Goal: Task Accomplishment & Management: Manage account settings

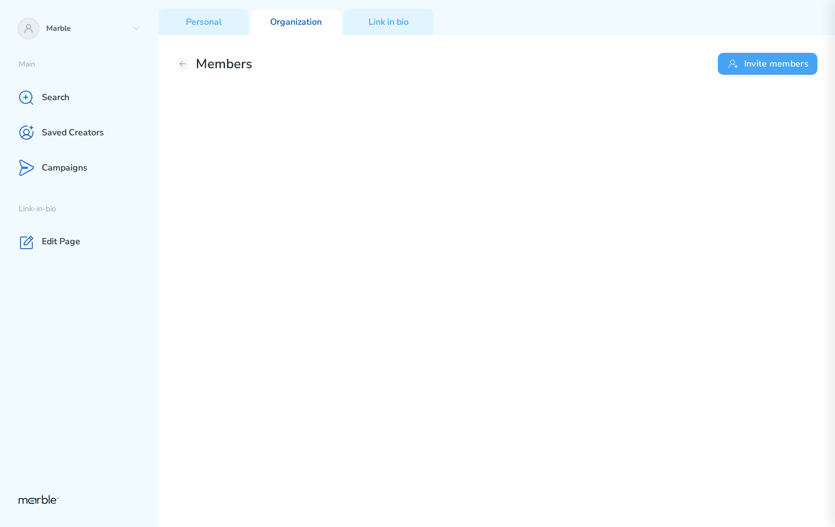
click at [762, 69] on button "Invite members" at bounding box center [768, 64] width 100 height 22
click at [765, 64] on button "Invite members" at bounding box center [768, 64] width 100 height 22
click at [758, 64] on button "Invite members" at bounding box center [768, 64] width 100 height 22
click at [782, 65] on button "Invite members" at bounding box center [768, 64] width 100 height 22
click at [772, 63] on button "Invite members" at bounding box center [768, 64] width 100 height 22
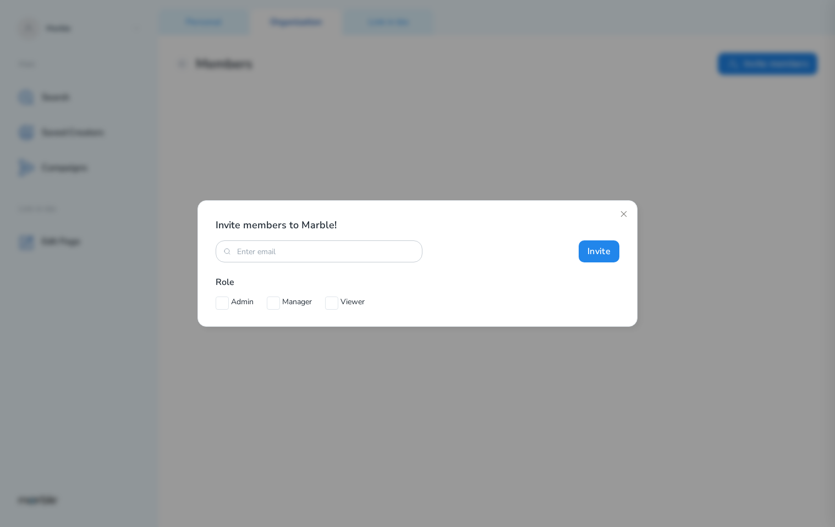
click at [519, 304] on div "Admin Manager Viewer" at bounding box center [418, 301] width 404 height 13
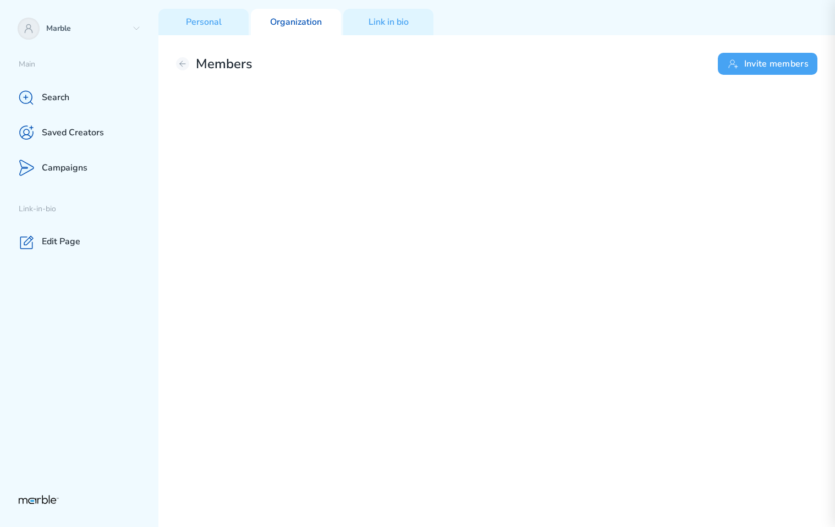
click at [734, 63] on icon at bounding box center [733, 63] width 13 height 13
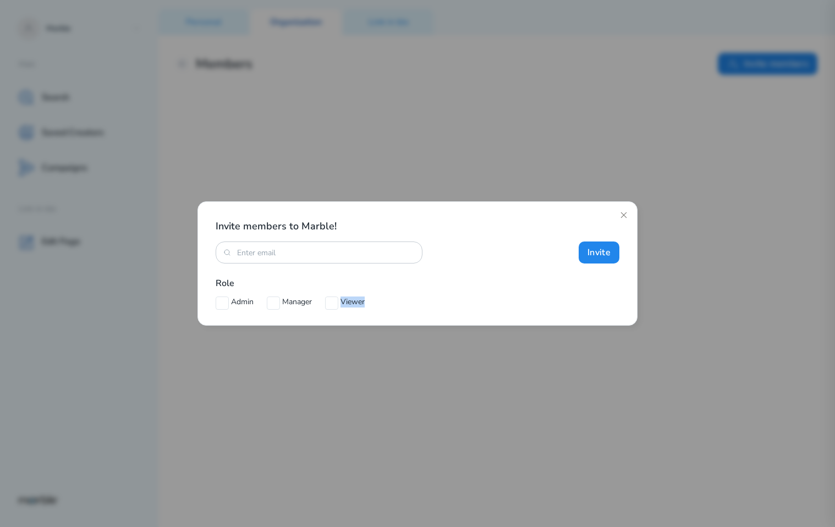
click at [567, 309] on div "Invite members to Marble! Invite Role Admin Manager Viewer" at bounding box center [417, 263] width 440 height 124
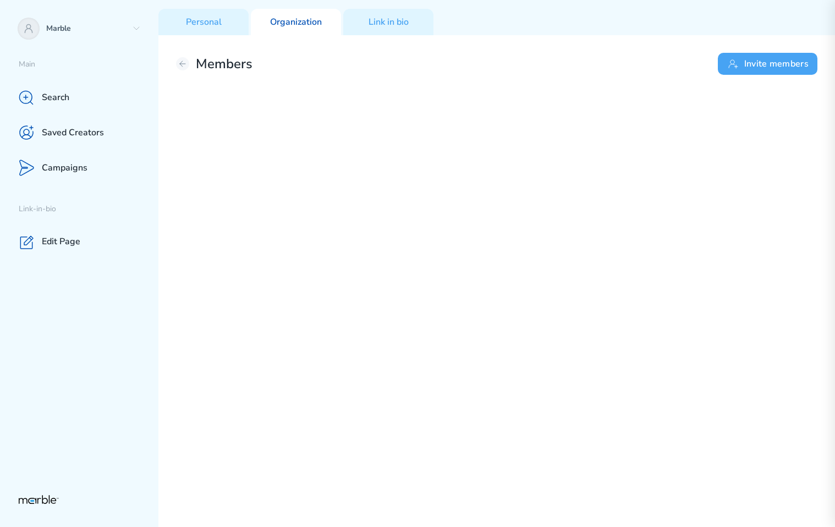
click at [762, 68] on button "Invite members" at bounding box center [768, 64] width 100 height 22
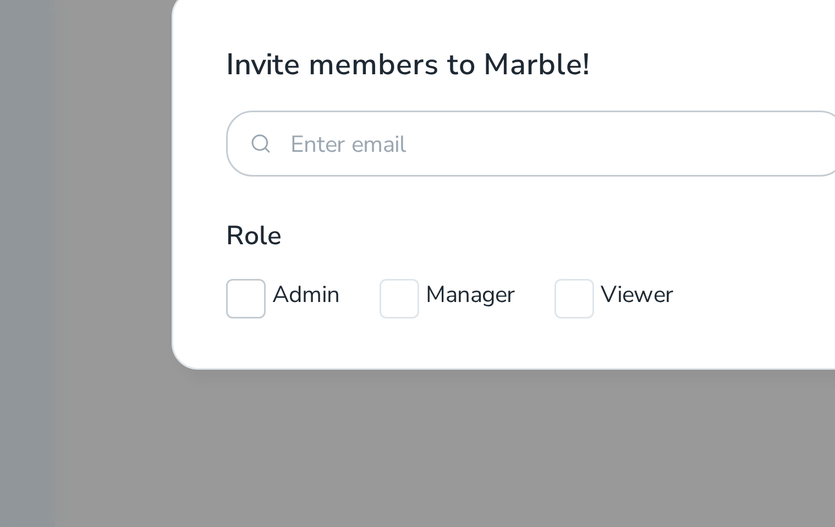
click at [224, 303] on input "checkbox" at bounding box center [222, 302] width 13 height 13
checkbox input "true"
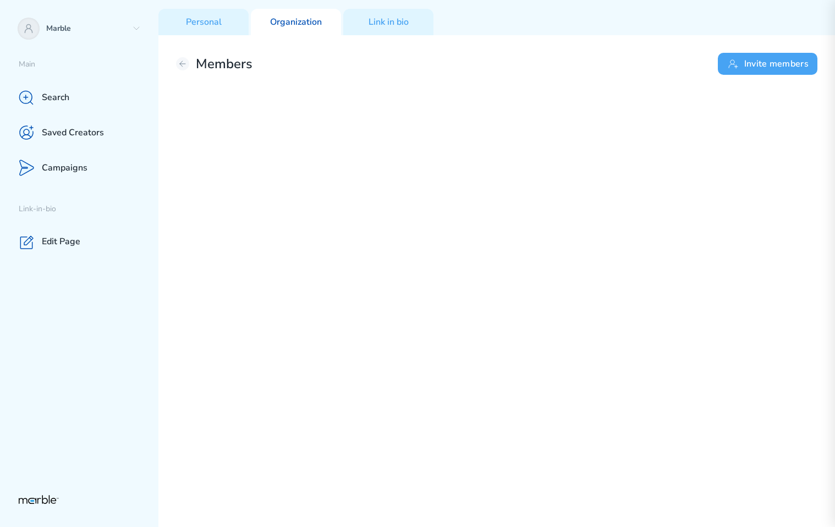
click at [754, 68] on button "Invite members" at bounding box center [768, 64] width 100 height 22
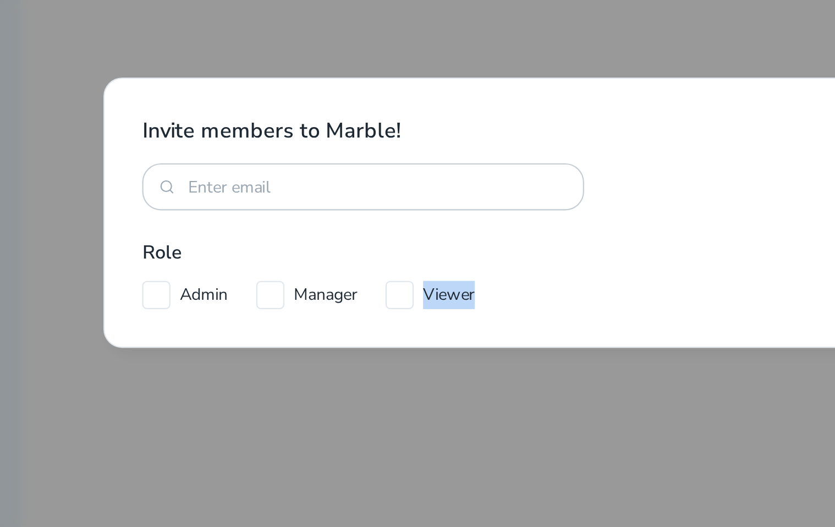
click at [440, 298] on div "Admin Manager Viewer" at bounding box center [418, 301] width 404 height 13
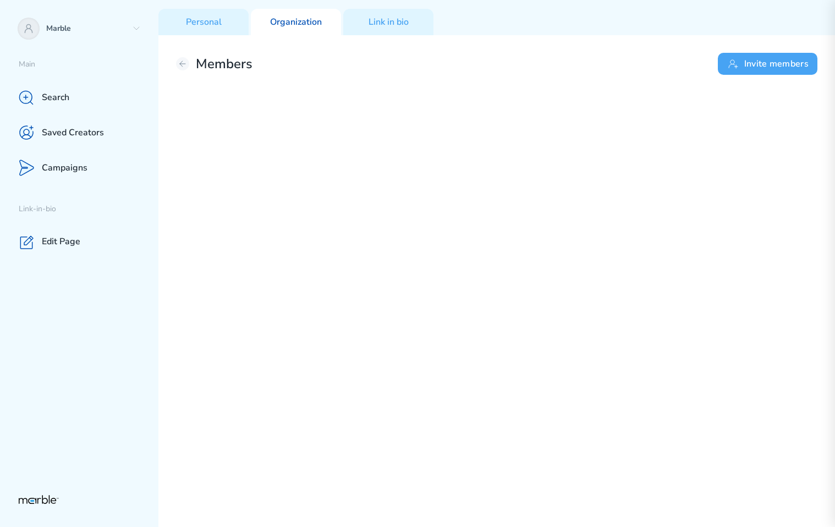
click at [750, 69] on button "Invite members" at bounding box center [768, 64] width 100 height 22
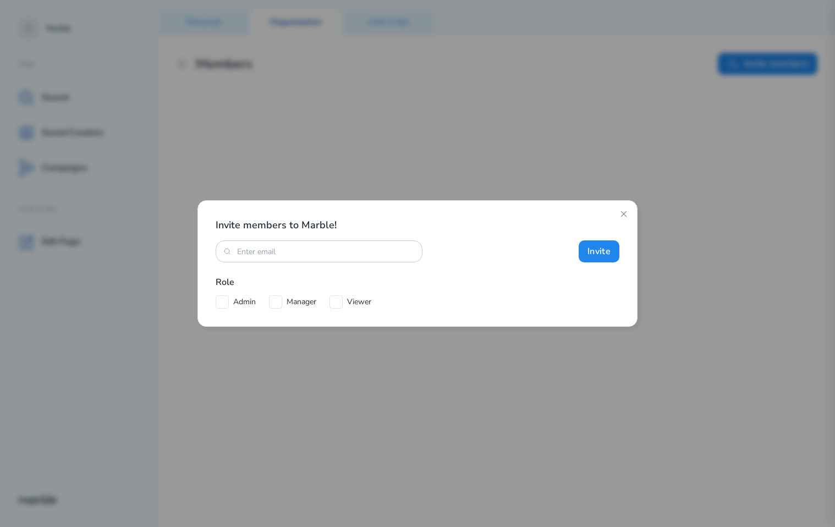
click at [435, 270] on div "Invite members to Marble! Invite Role Admin Manager Viewer" at bounding box center [418, 263] width 404 height 90
click at [339, 304] on icon at bounding box center [335, 301] width 13 height 13
click at [277, 305] on icon at bounding box center [275, 301] width 13 height 13
click at [225, 303] on icon at bounding box center [222, 301] width 13 height 13
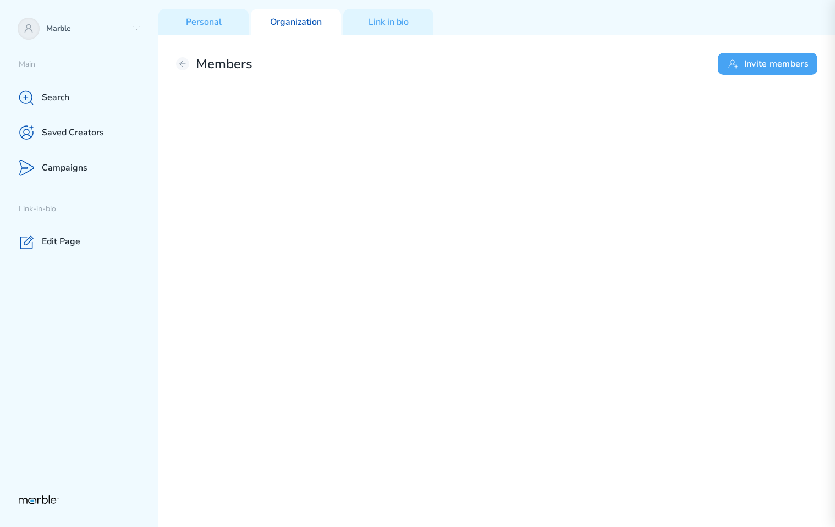
click at [749, 72] on button "Invite members" at bounding box center [768, 64] width 100 height 22
click at [740, 69] on icon at bounding box center [733, 63] width 13 height 13
click at [737, 59] on icon at bounding box center [733, 63] width 13 height 13
click at [762, 58] on button "Invite members" at bounding box center [768, 64] width 100 height 22
click at [777, 70] on button "Invite members" at bounding box center [768, 64] width 100 height 22
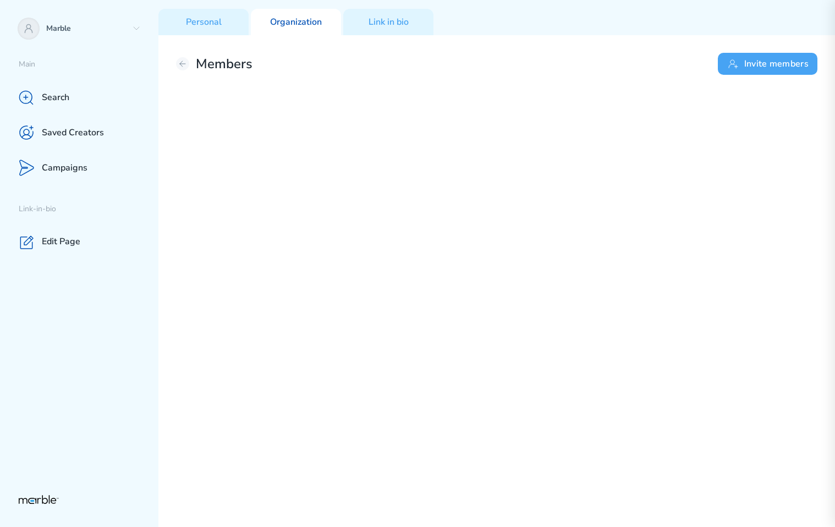
click at [760, 67] on button "Invite members" at bounding box center [768, 64] width 100 height 22
click at [753, 63] on button "Invite members" at bounding box center [768, 64] width 100 height 22
click at [753, 59] on button "Invite members" at bounding box center [768, 64] width 100 height 22
click at [777, 68] on button "Invite members" at bounding box center [768, 64] width 100 height 22
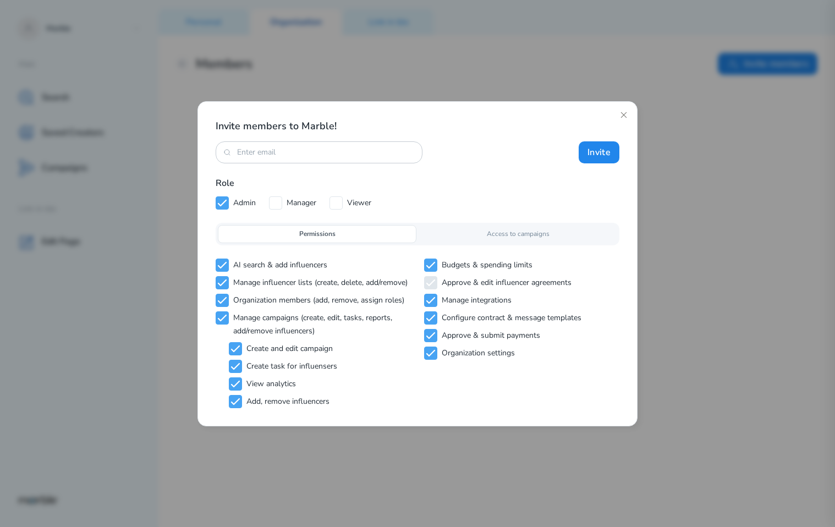
click at [485, 235] on div "Access to campaigns" at bounding box center [518, 234] width 199 height 18
click at [361, 230] on div "Permissions" at bounding box center [317, 234] width 199 height 18
click at [592, 144] on button "Invite" at bounding box center [599, 152] width 41 height 22
click at [622, 115] on icon at bounding box center [623, 115] width 9 height 9
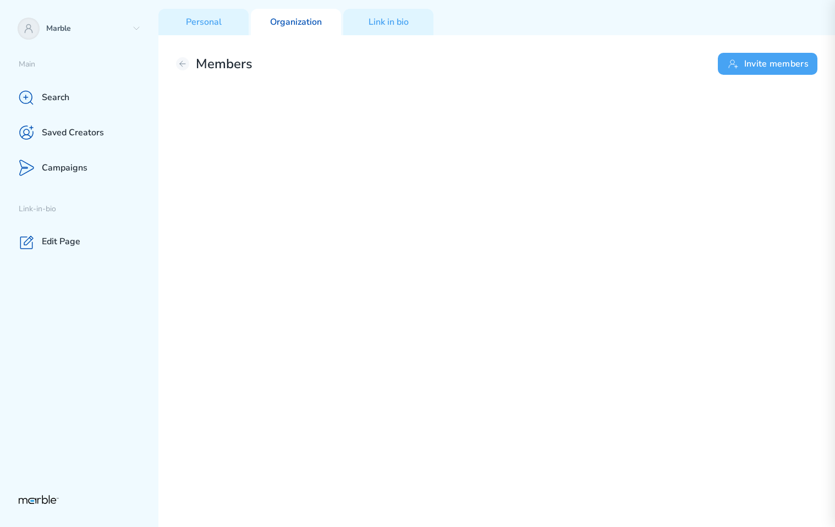
click button "Invite members"
click at [748, 70] on button "Invite members" at bounding box center [768, 64] width 100 height 22
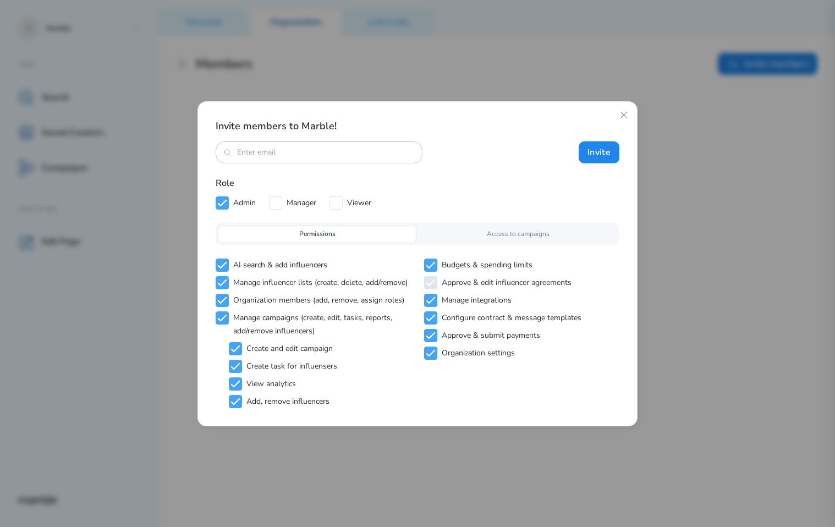
click at [481, 235] on div "Access to campaigns" at bounding box center [518, 234] width 199 height 18
click at [357, 234] on div "Permissions" at bounding box center [317, 234] width 199 height 18
click at [468, 229] on div "Access to campaigns" at bounding box center [518, 234] width 199 height 18
click at [338, 240] on div "Permissions" at bounding box center [317, 234] width 199 height 18
click at [519, 232] on p "Access to campaigns" at bounding box center [518, 234] width 63 height 10
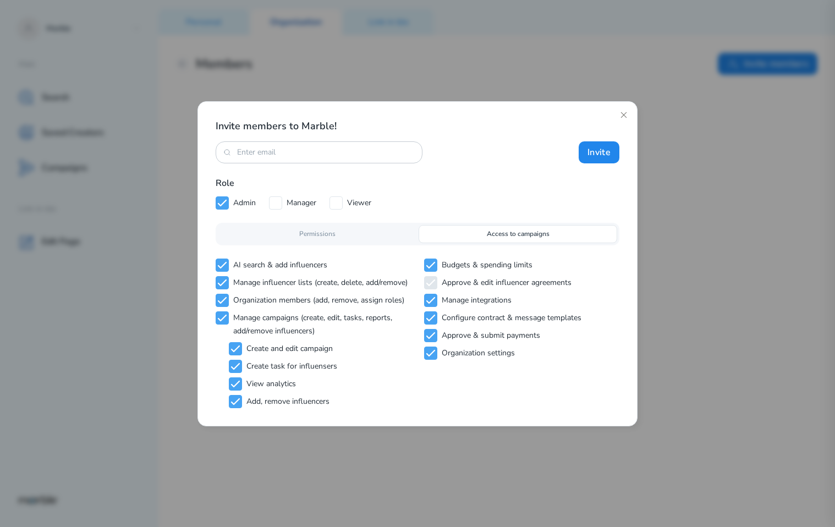
click at [379, 228] on div "Permissions" at bounding box center [317, 234] width 199 height 18
click at [472, 228] on div "Access to campaigns" at bounding box center [518, 234] width 199 height 18
click at [364, 235] on div "Permissions" at bounding box center [317, 234] width 199 height 18
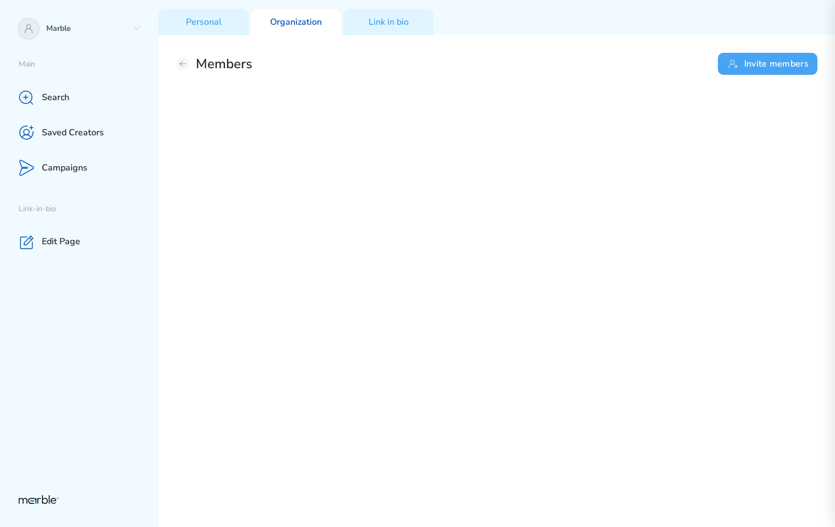
click at [764, 62] on button "Invite members" at bounding box center [768, 64] width 100 height 22
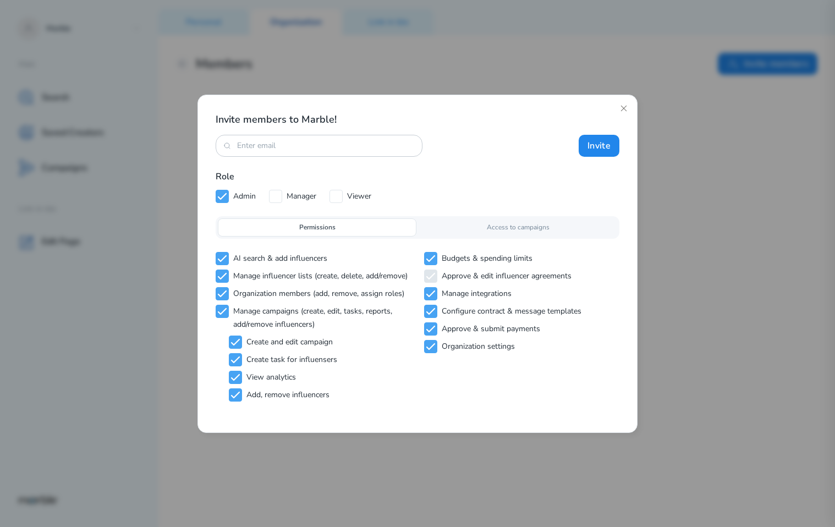
click at [541, 232] on div "Access to campaigns" at bounding box center [518, 227] width 199 height 18
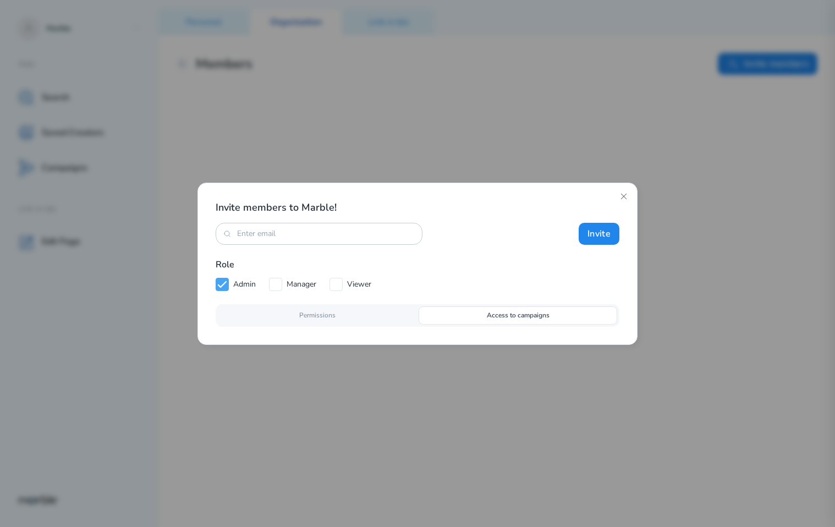
click at [314, 317] on p "Permissions" at bounding box center [317, 315] width 36 height 10
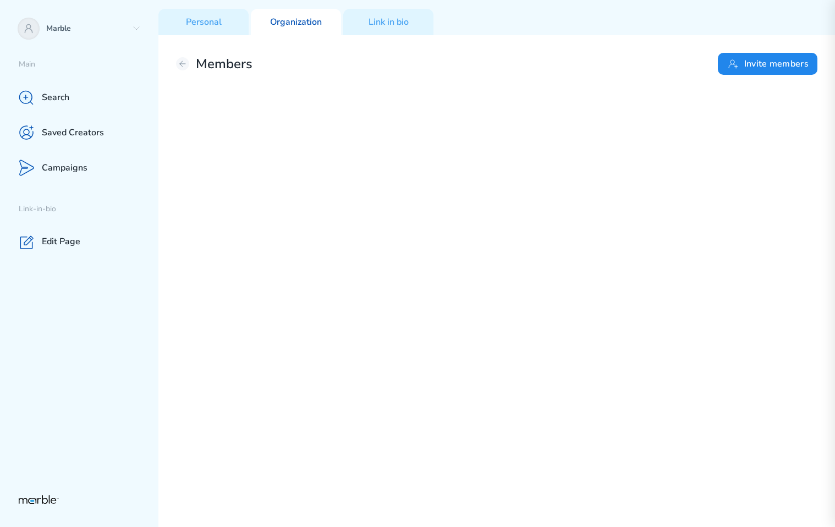
click at [659, 59] on div "Members Invite members" at bounding box center [496, 64] width 641 height 22
click at [755, 68] on button "Invite members" at bounding box center [768, 64] width 100 height 22
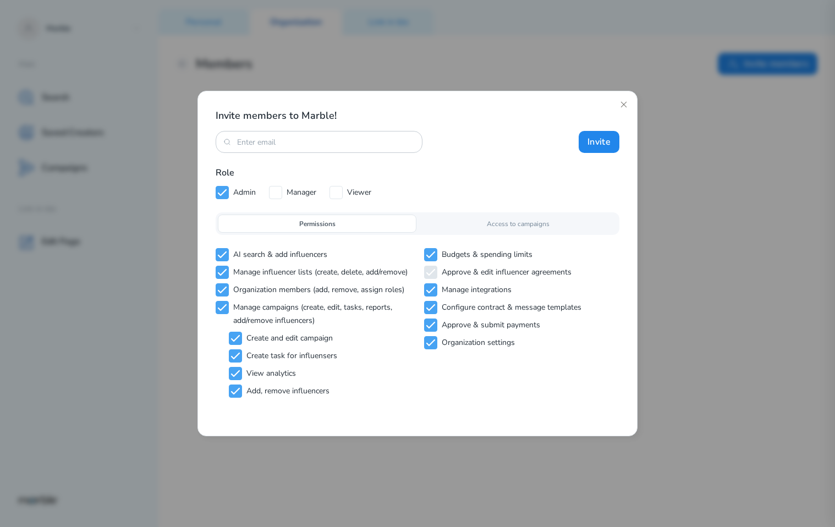
click at [528, 226] on p "Access to campaigns" at bounding box center [518, 224] width 63 height 10
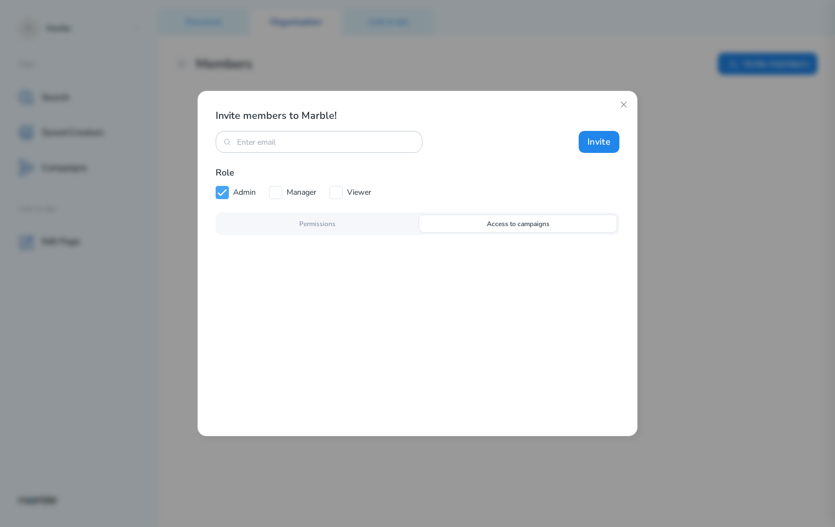
click at [377, 227] on div "Permissions" at bounding box center [317, 224] width 199 height 18
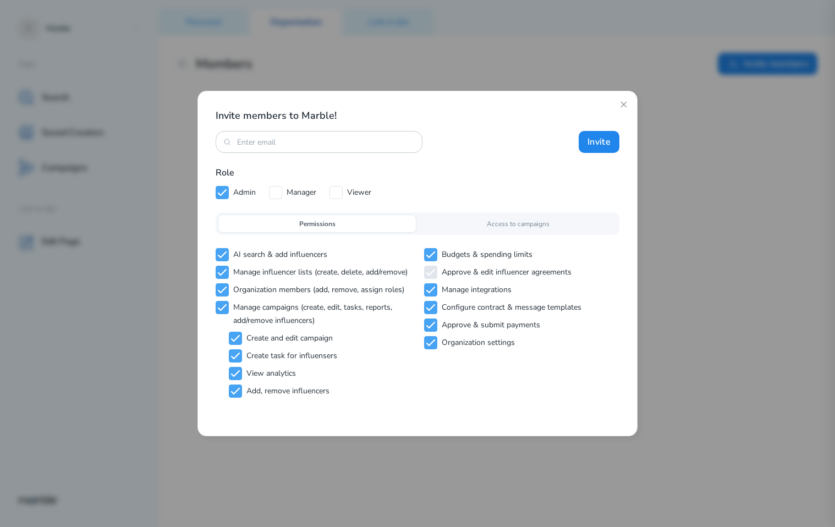
click at [464, 222] on div "Access to campaigns" at bounding box center [518, 224] width 199 height 18
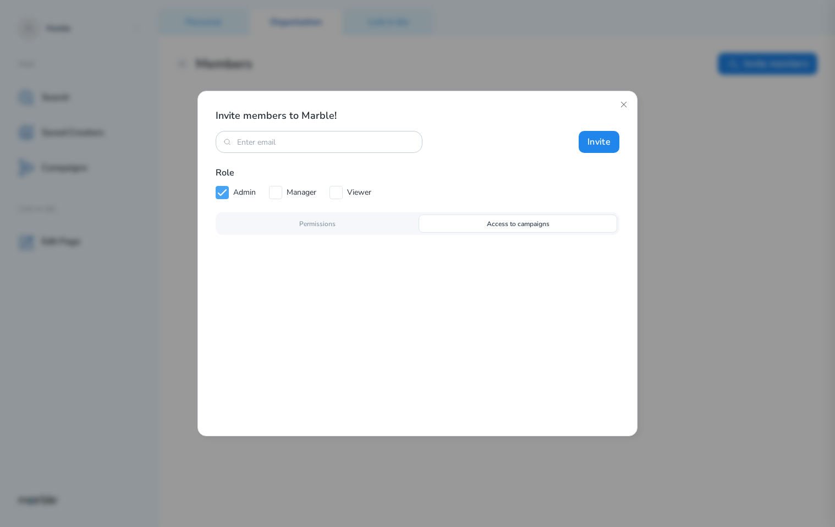
click at [371, 222] on div "Permissions" at bounding box center [317, 224] width 199 height 18
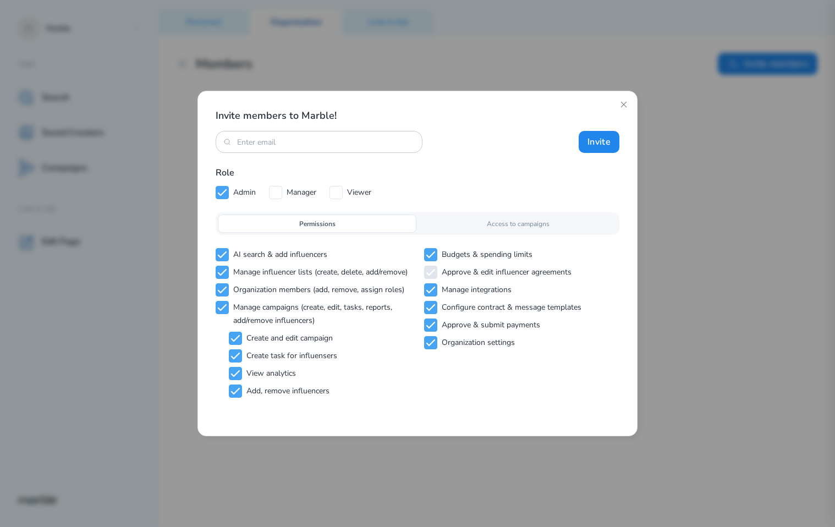
click at [460, 219] on div "Access to campaigns" at bounding box center [518, 224] width 199 height 18
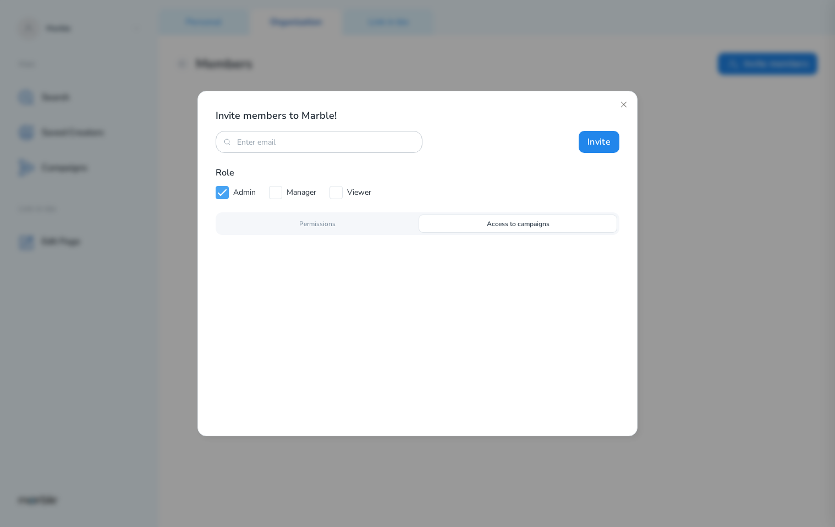
click at [374, 229] on div "Permissions" at bounding box center [317, 224] width 199 height 18
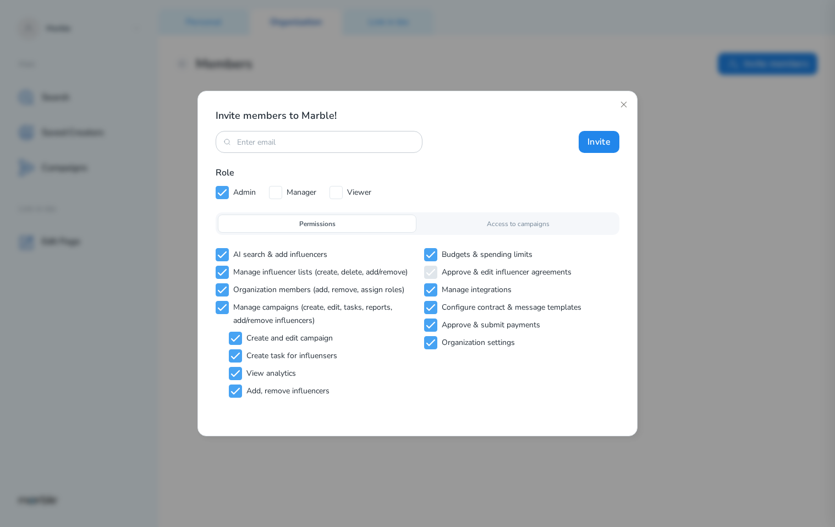
click at [460, 223] on div "Access to campaigns" at bounding box center [518, 224] width 199 height 18
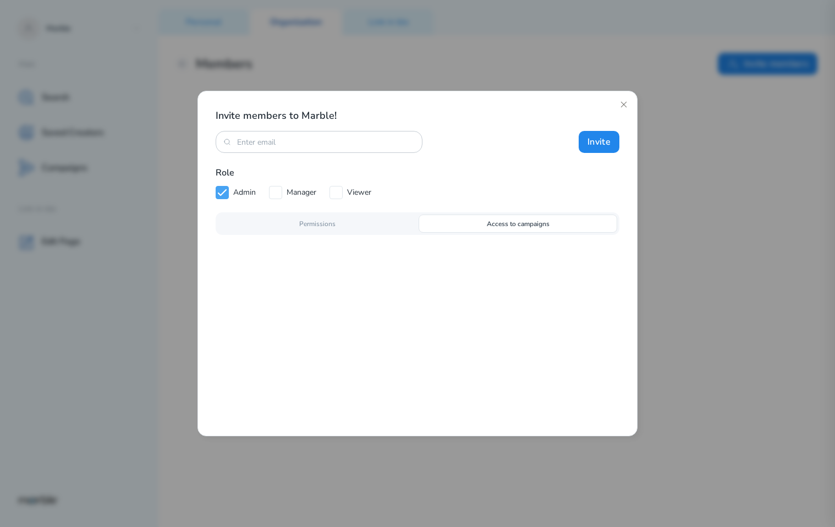
click at [364, 223] on div "Permissions" at bounding box center [317, 224] width 199 height 18
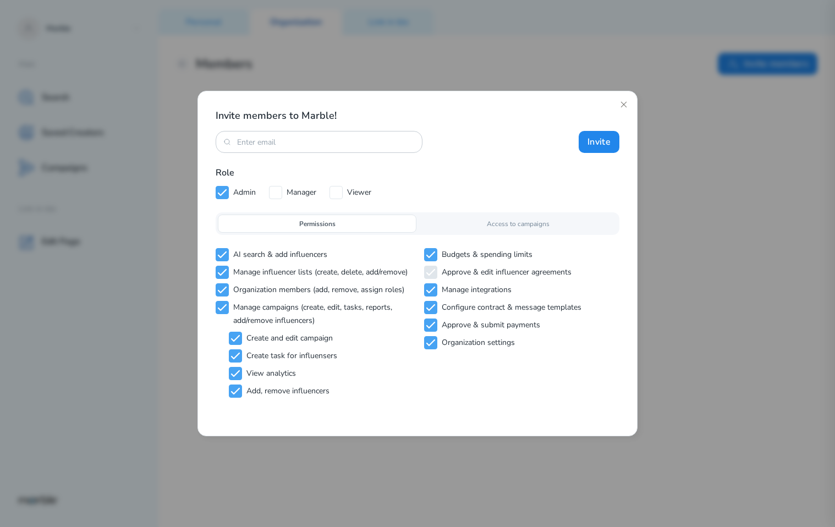
click at [434, 223] on div "Access to campaigns" at bounding box center [518, 224] width 199 height 18
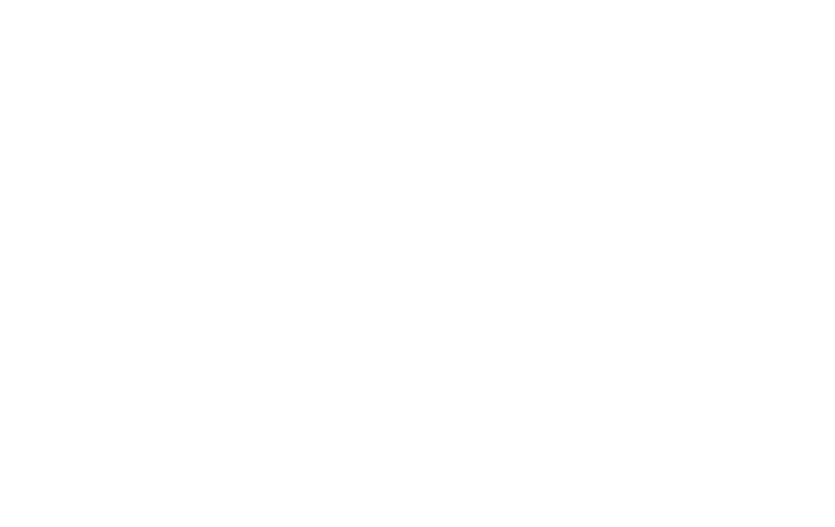
click at [514, 9] on html at bounding box center [417, 4] width 835 height 9
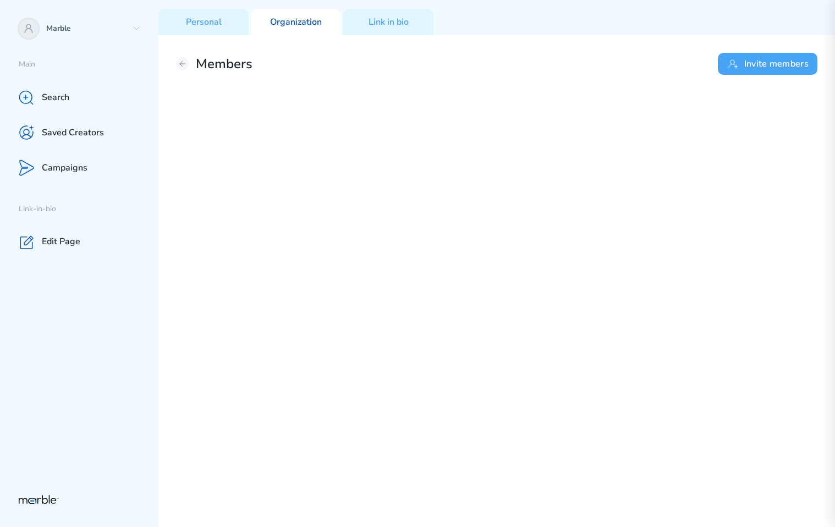
click at [751, 54] on button "Invite members" at bounding box center [768, 64] width 100 height 22
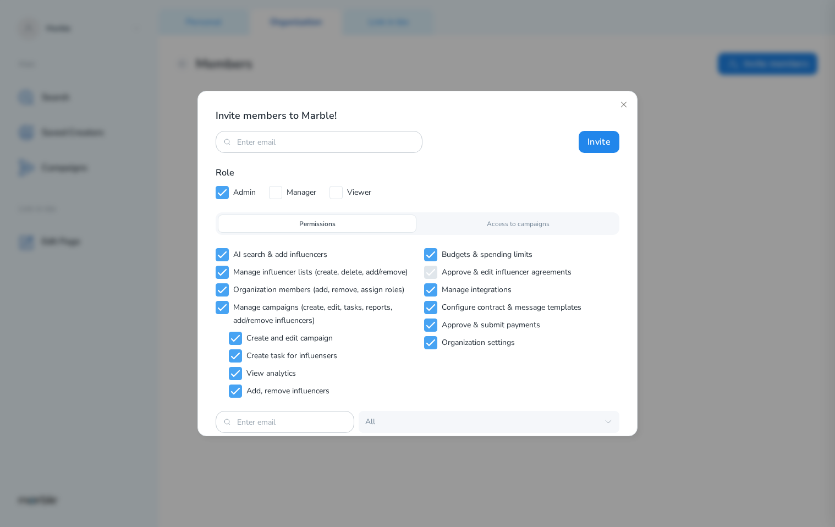
click at [525, 222] on p "Access to campaigns" at bounding box center [518, 224] width 63 height 10
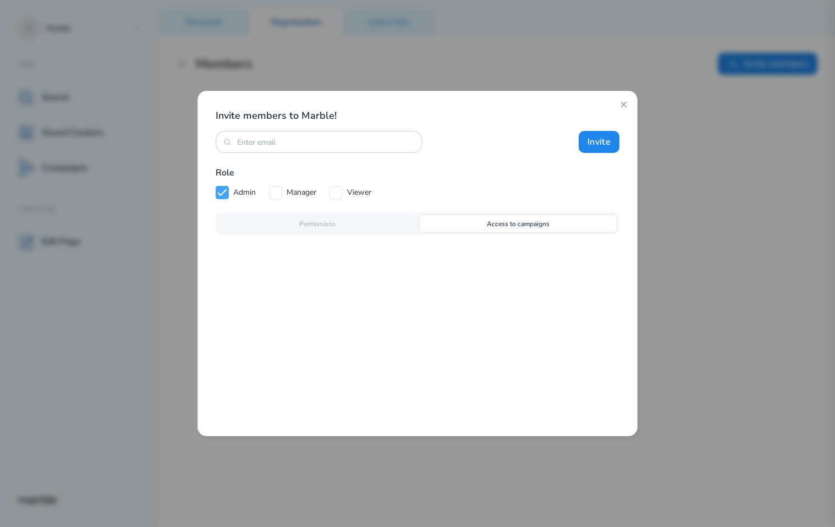
click at [470, 259] on div "Invite members to Marble! Invite Role Admin Manager Viewer Permissions Access t…" at bounding box center [417, 263] width 440 height 345
click at [357, 219] on div "Permissions" at bounding box center [317, 224] width 199 height 18
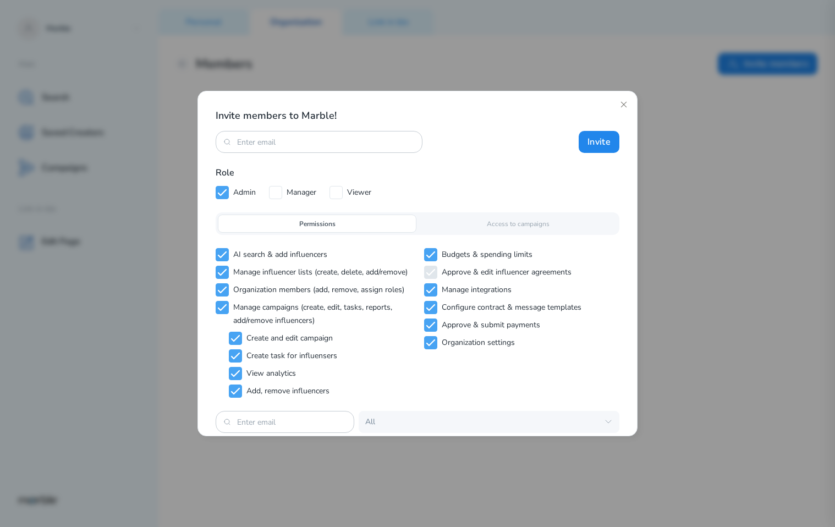
click at [470, 233] on div "Permissions Access to campaigns" at bounding box center [418, 223] width 404 height 23
click at [479, 224] on div "Access to campaigns" at bounding box center [518, 224] width 199 height 18
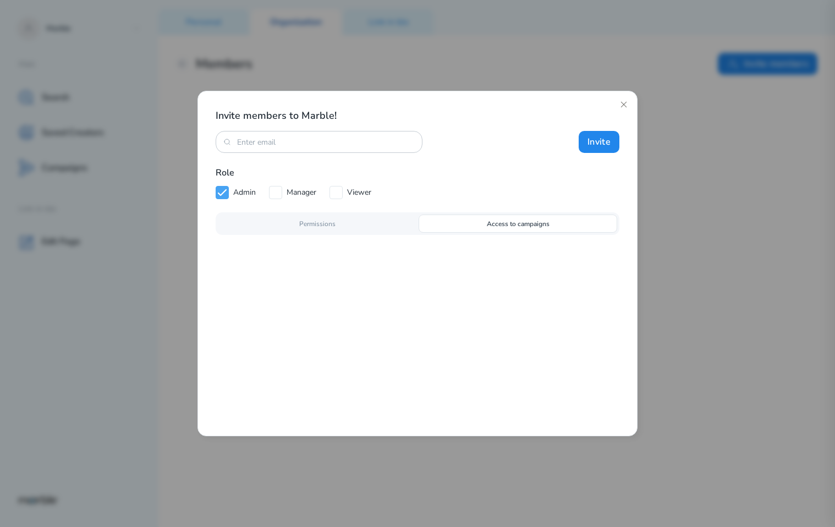
click at [355, 223] on div "Permissions" at bounding box center [317, 224] width 199 height 18
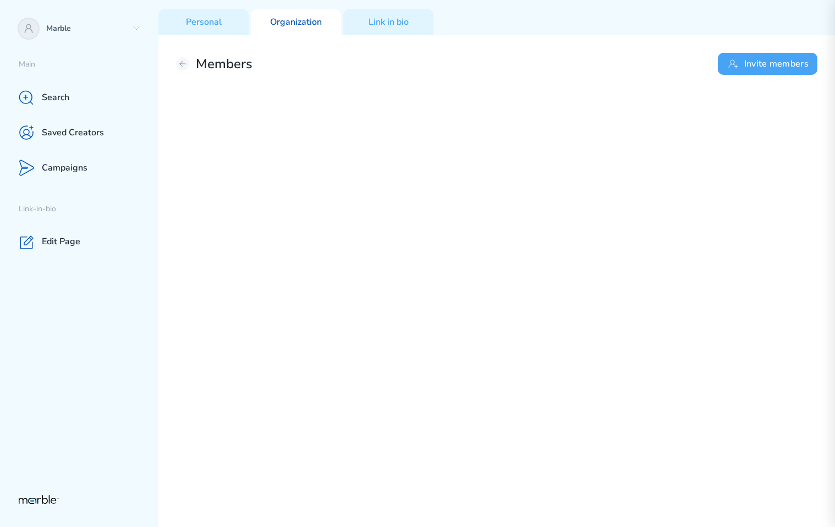
click at [743, 69] on button "Invite members" at bounding box center [768, 64] width 100 height 22
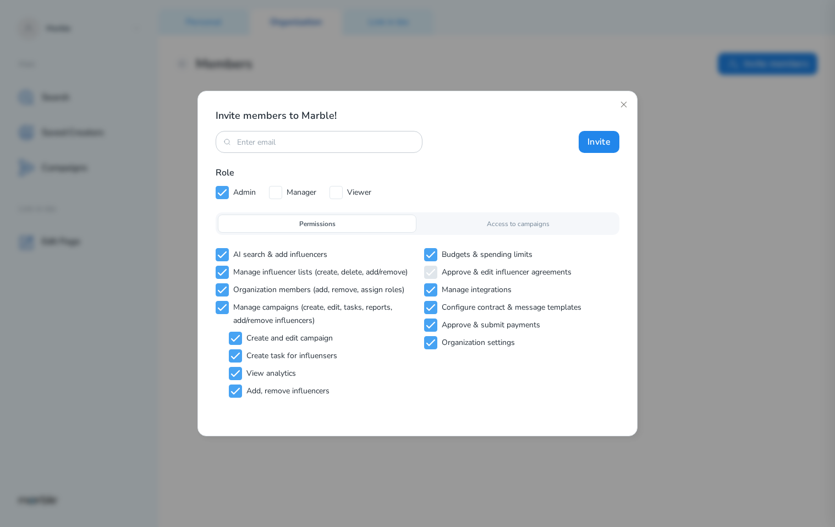
click at [480, 226] on div "Access to campaigns" at bounding box center [518, 224] width 199 height 18
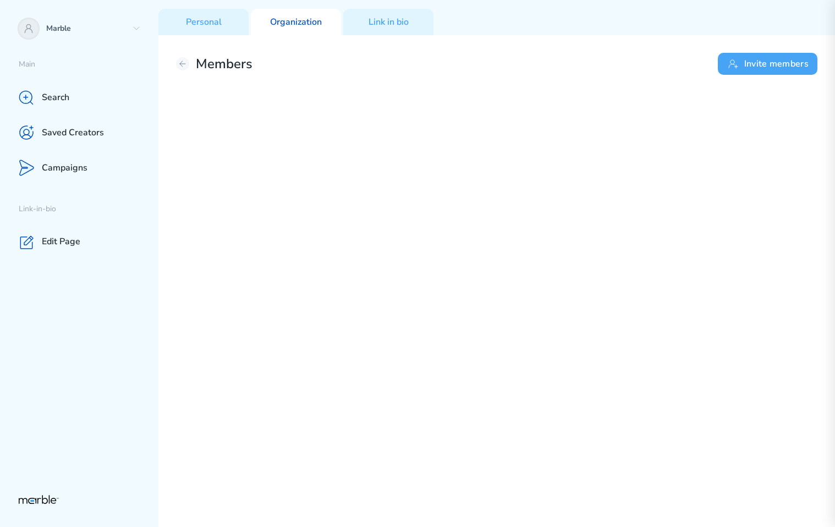
click at [761, 65] on button "Invite members" at bounding box center [768, 64] width 100 height 22
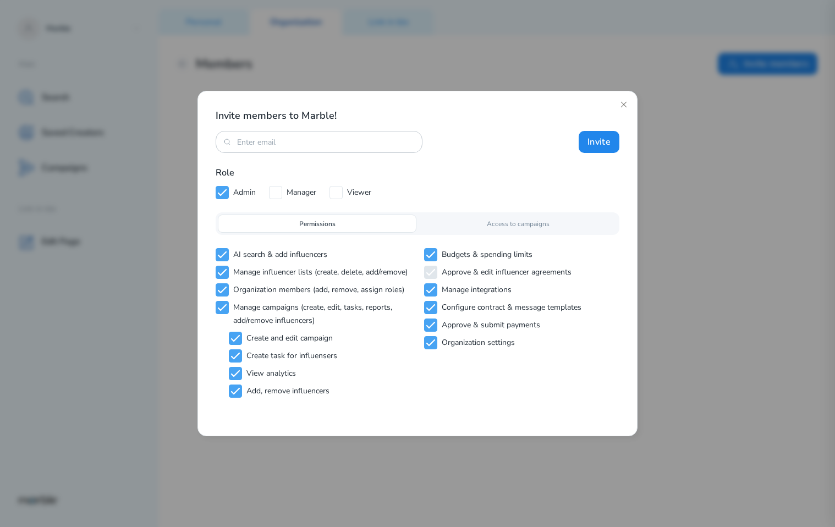
click at [497, 227] on p "Access to campaigns" at bounding box center [518, 224] width 63 height 10
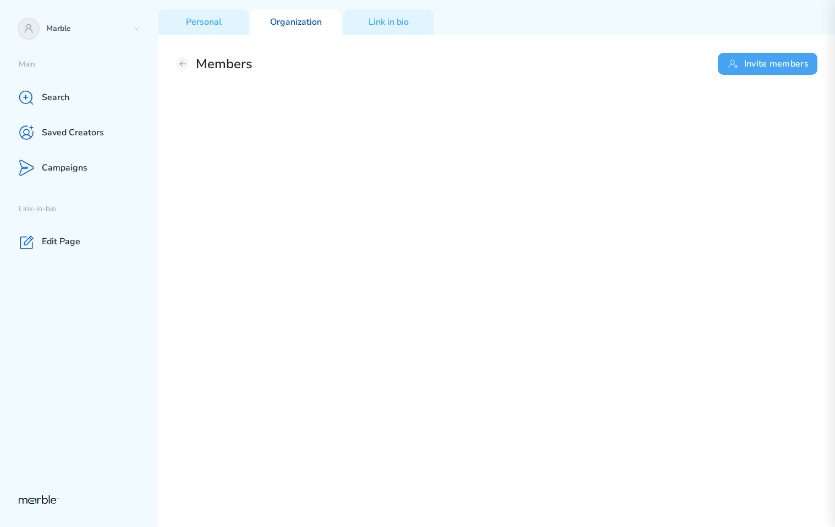
click at [746, 70] on button "Invite members" at bounding box center [768, 64] width 100 height 22
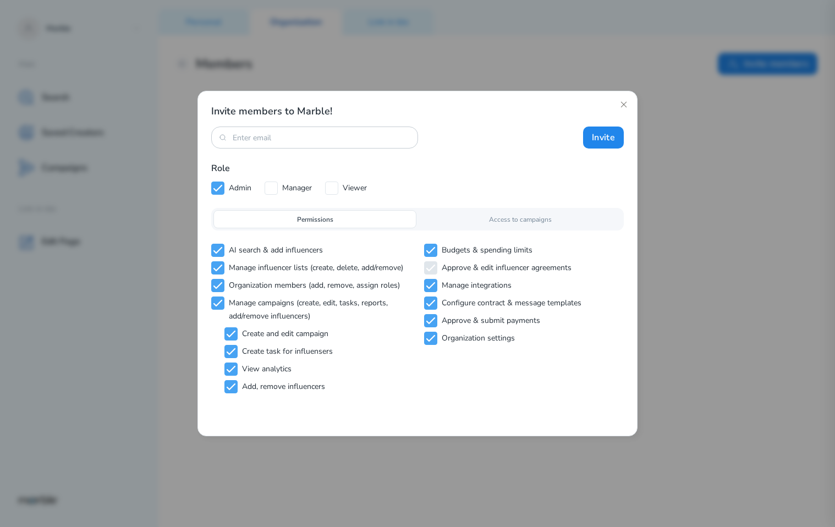
click at [457, 211] on div "Access to campaigns" at bounding box center [520, 219] width 203 height 18
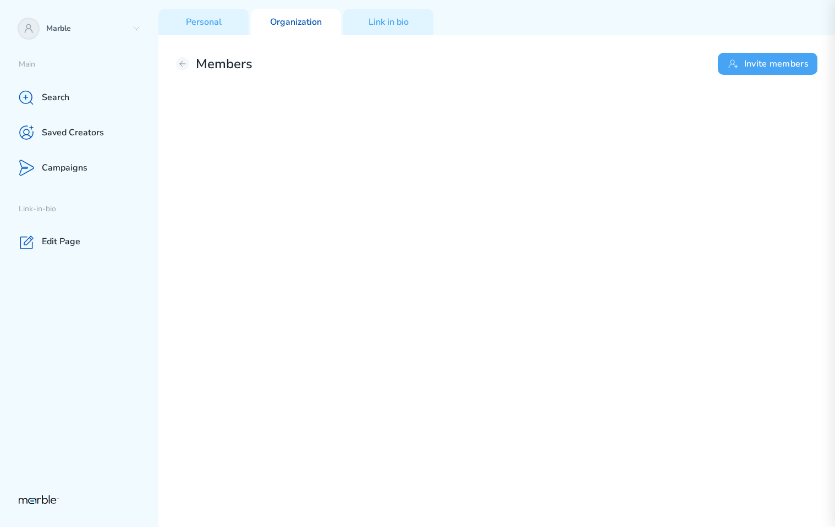
click at [777, 68] on button "Invite members" at bounding box center [768, 64] width 100 height 22
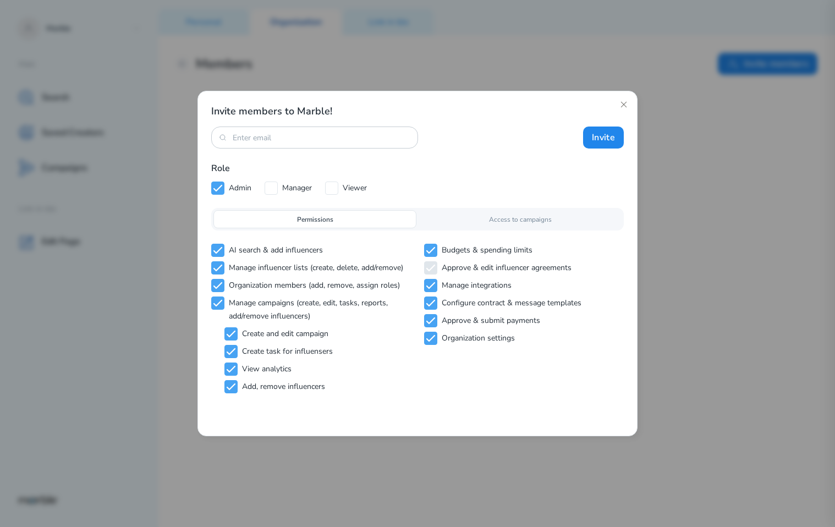
click at [492, 218] on p "Access to campaigns" at bounding box center [520, 220] width 63 height 10
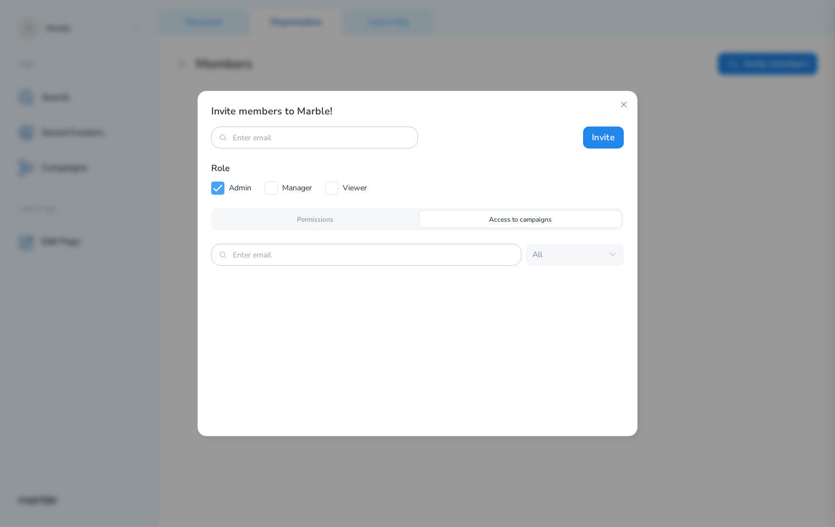
click at [340, 218] on div "Permissions" at bounding box center [314, 219] width 203 height 18
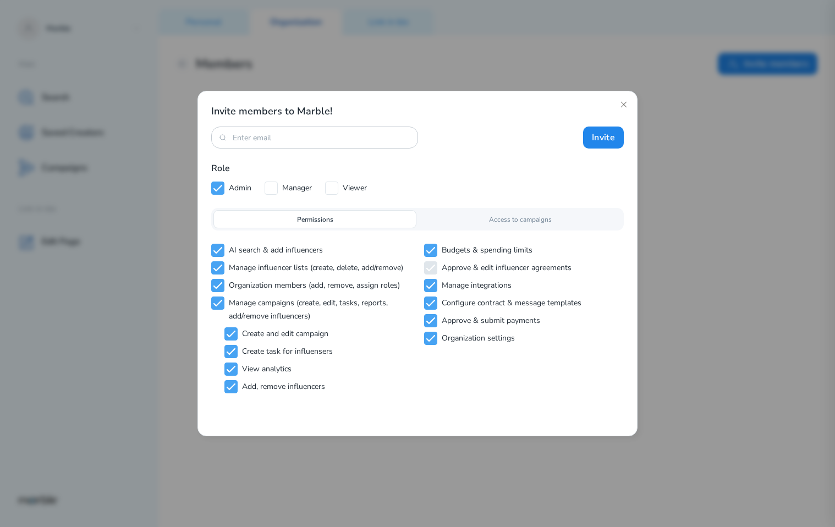
click at [498, 222] on p "Access to campaigns" at bounding box center [520, 220] width 63 height 10
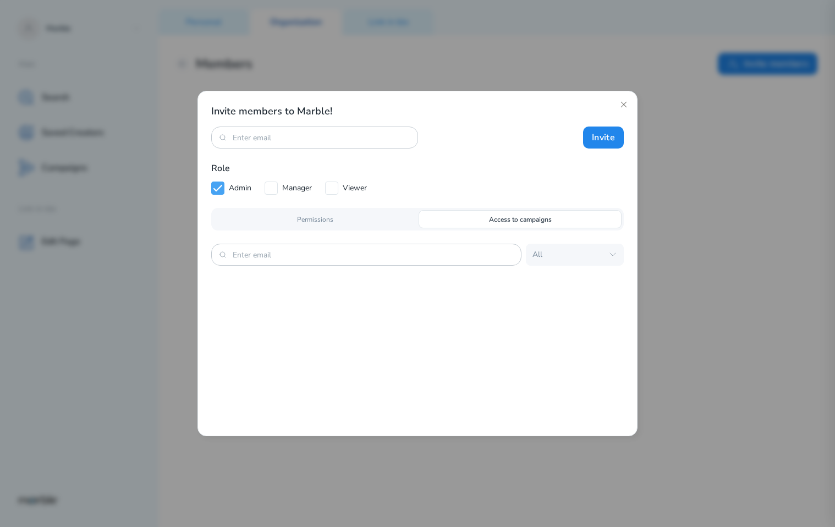
click at [368, 217] on div "Permissions" at bounding box center [314, 219] width 203 height 18
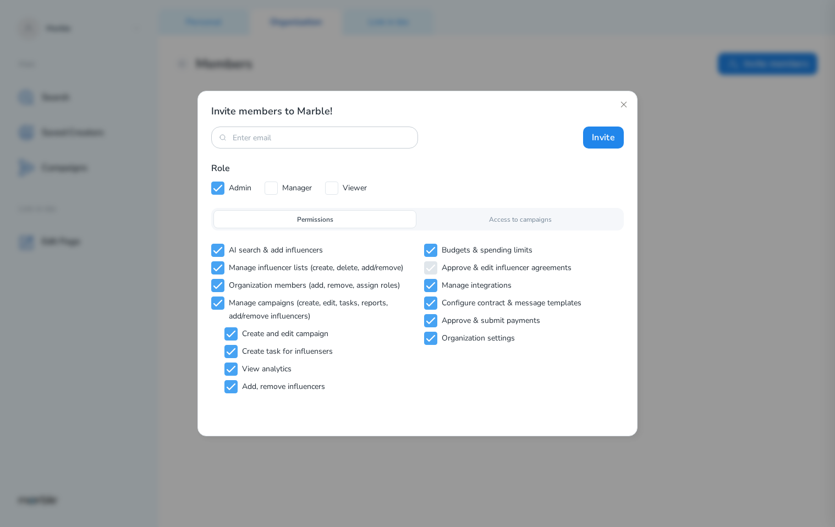
click at [477, 226] on div "Access to campaigns" at bounding box center [520, 219] width 203 height 18
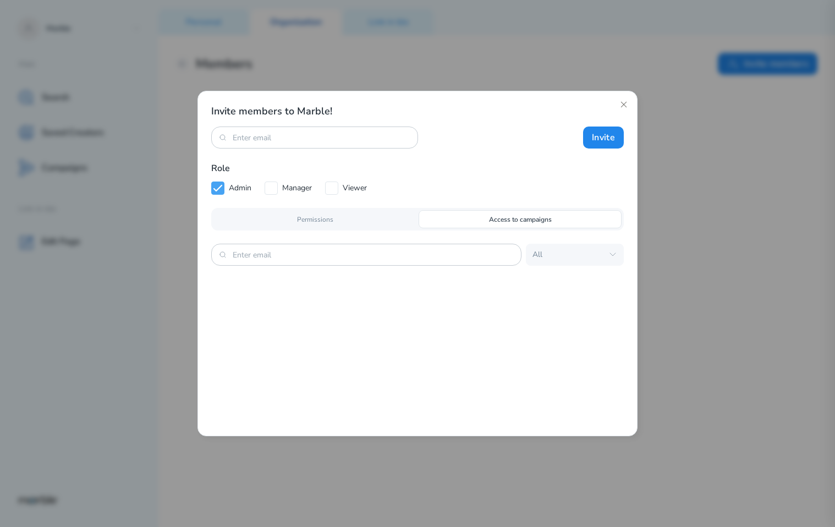
click at [361, 217] on div "Permissions" at bounding box center [314, 219] width 203 height 18
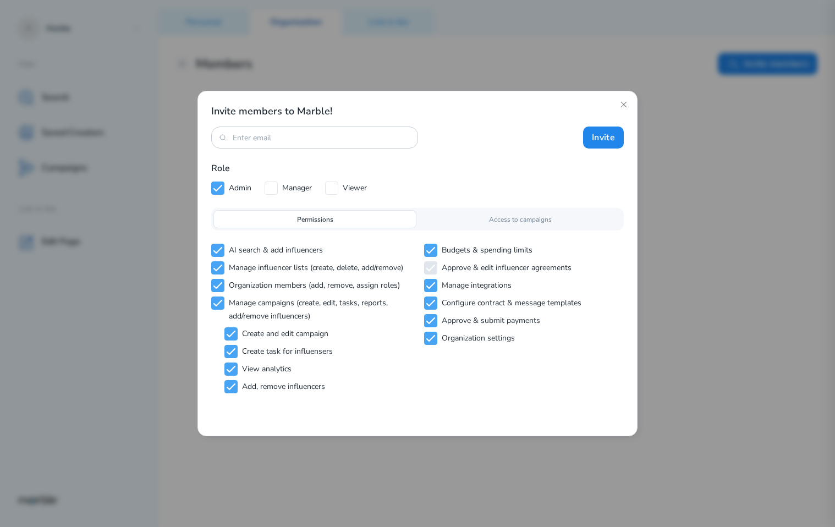
click at [471, 215] on div "Access to campaigns" at bounding box center [520, 219] width 203 height 18
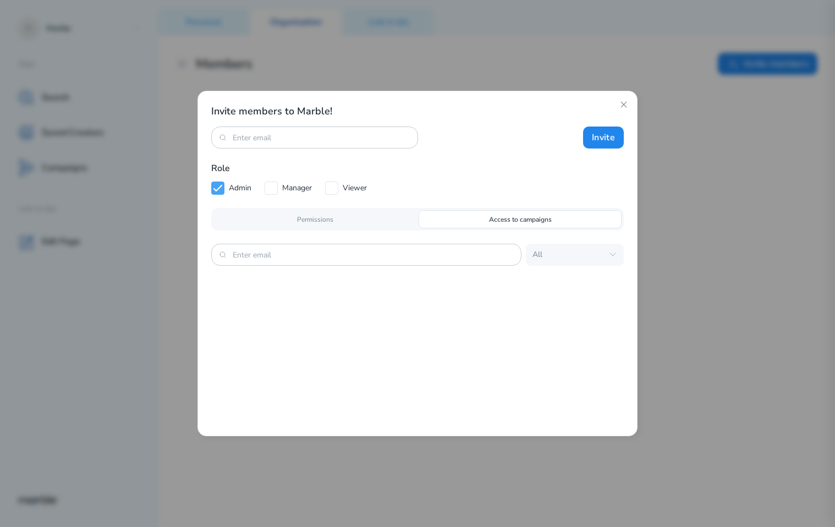
click at [375, 222] on div "Permissions" at bounding box center [314, 219] width 203 height 18
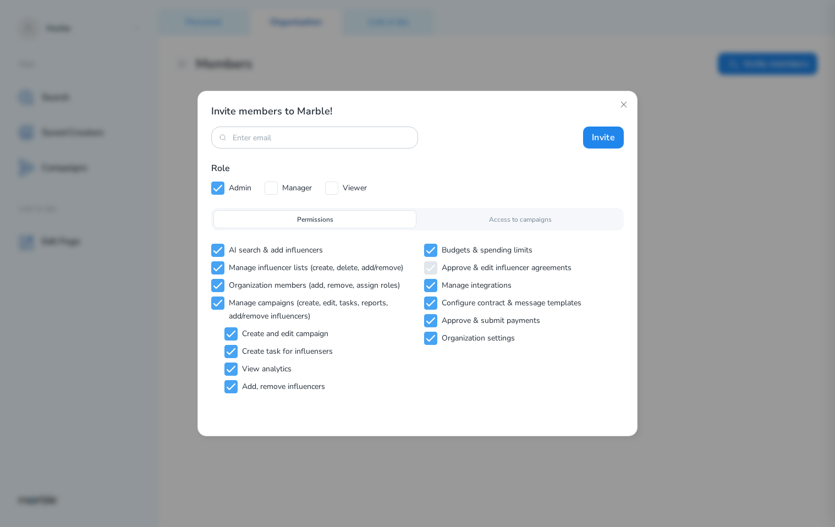
click at [506, 227] on div "Access to campaigns" at bounding box center [520, 219] width 203 height 18
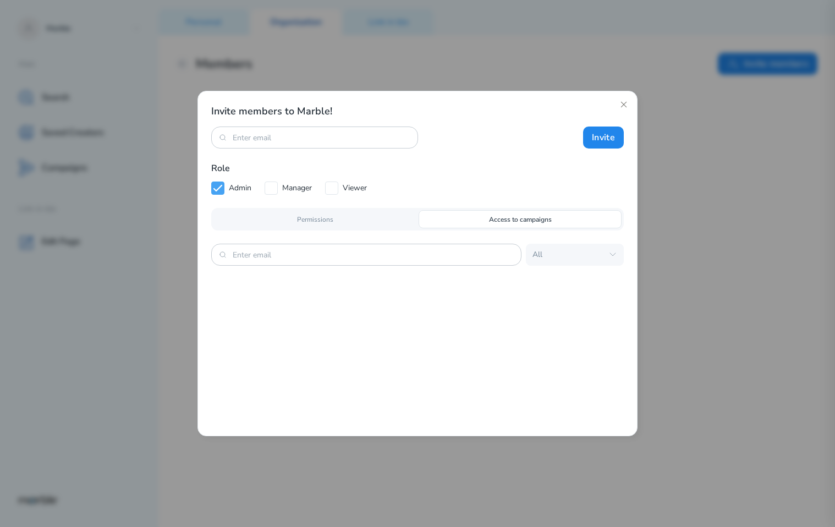
click at [368, 213] on div "Permissions" at bounding box center [314, 219] width 203 height 18
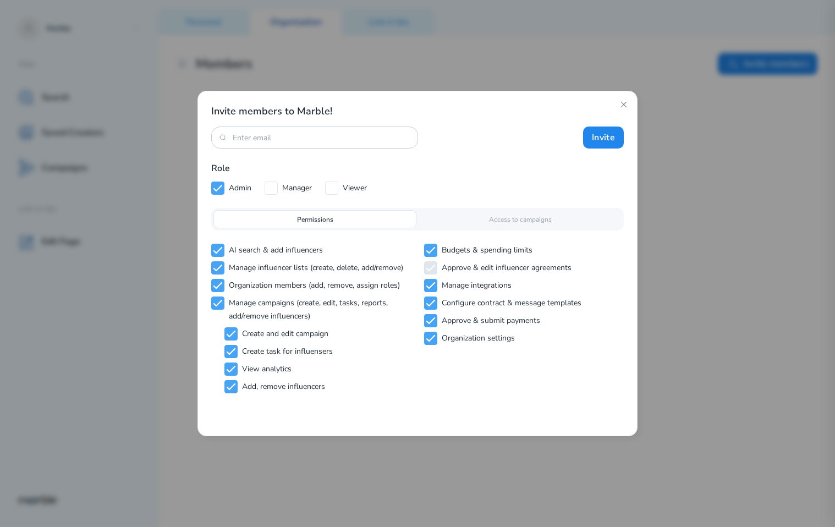
click at [454, 230] on div "Permissions Access to campaigns" at bounding box center [417, 219] width 413 height 23
click at [454, 226] on div "Access to campaigns" at bounding box center [520, 219] width 203 height 18
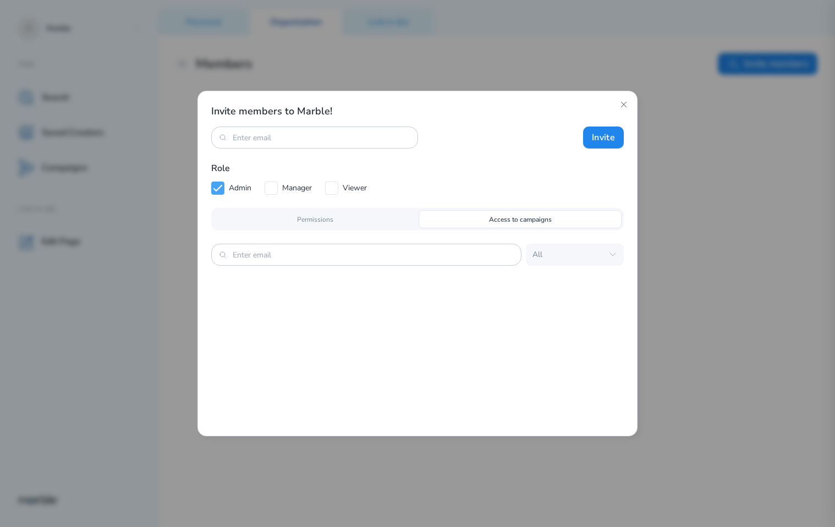
click at [375, 225] on div "Permissions" at bounding box center [314, 219] width 203 height 18
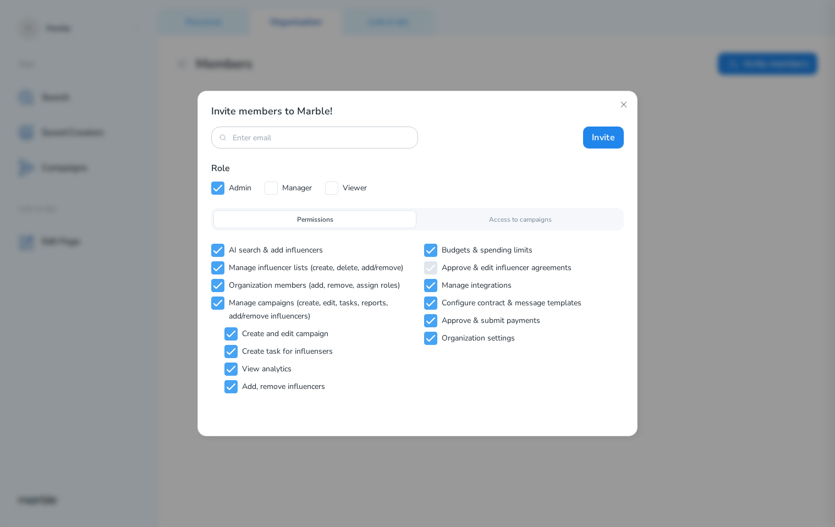
click at [458, 213] on div "Access to campaigns" at bounding box center [520, 219] width 203 height 18
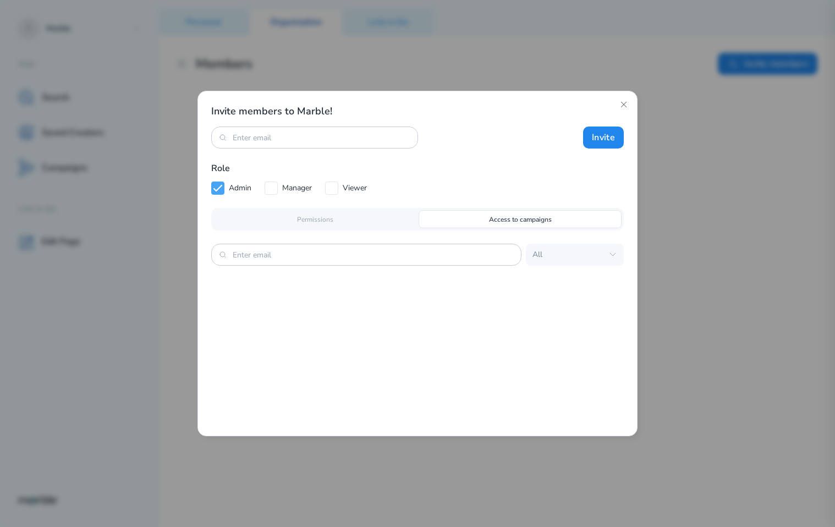
click at [359, 206] on div "Invite members to Marble! Invite Role Admin Manager Viewer Permissions Access t…" at bounding box center [417, 185] width 413 height 161
click at [365, 220] on div "Permissions" at bounding box center [314, 219] width 203 height 18
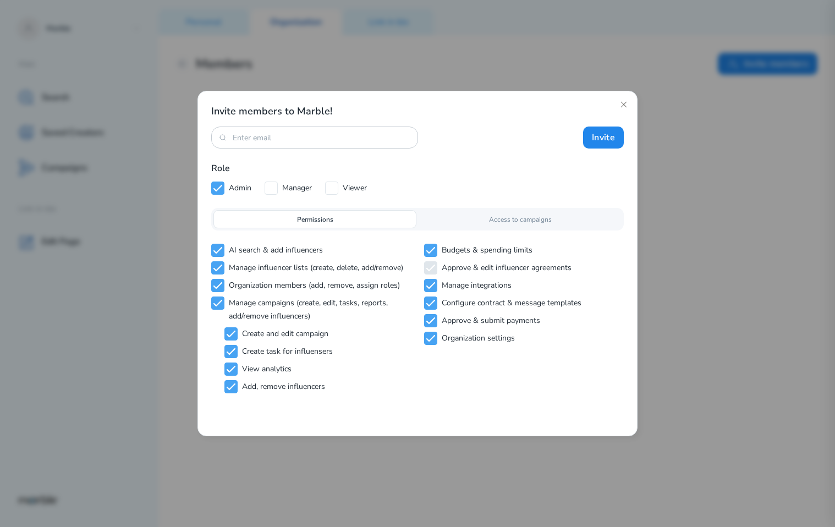
click at [468, 224] on div "Access to campaigns" at bounding box center [520, 219] width 203 height 18
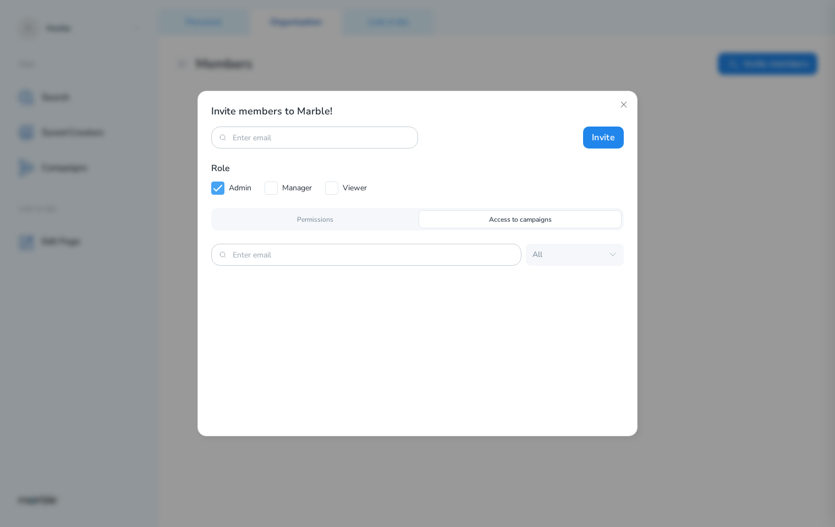
click at [355, 216] on div "Permissions" at bounding box center [314, 219] width 203 height 18
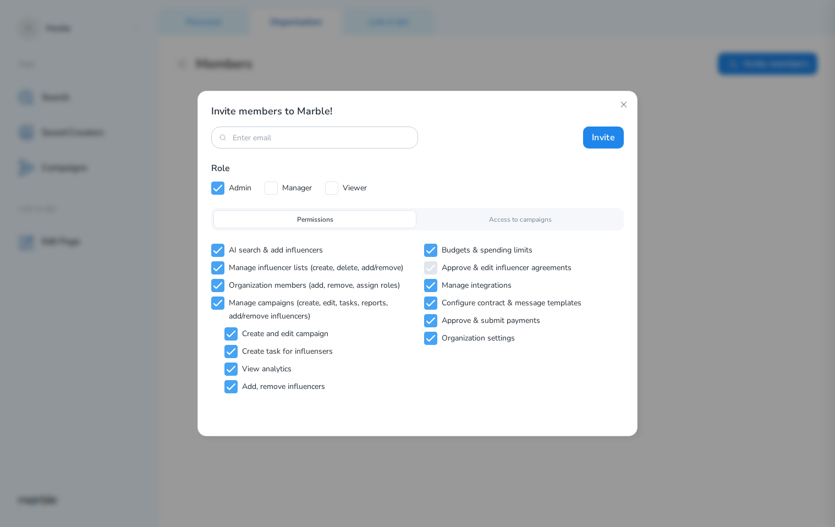
click at [498, 227] on div "Access to campaigns" at bounding box center [520, 219] width 203 height 18
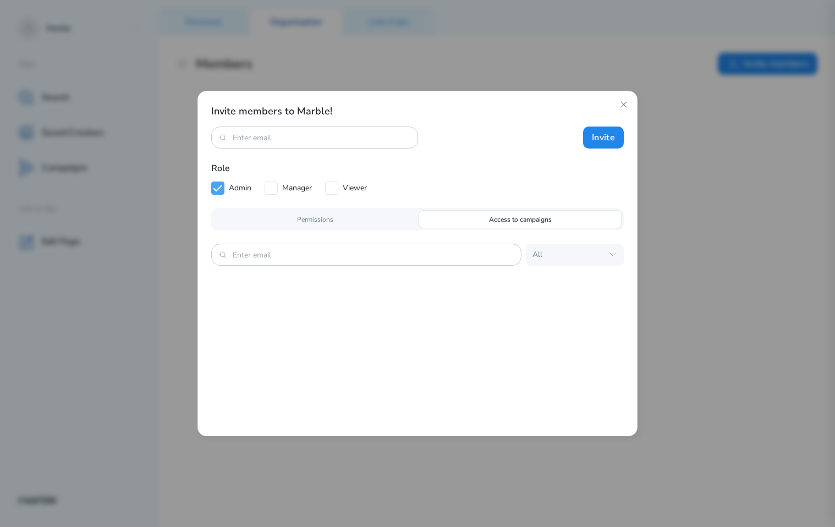
click at [381, 222] on div "Permissions" at bounding box center [314, 219] width 203 height 18
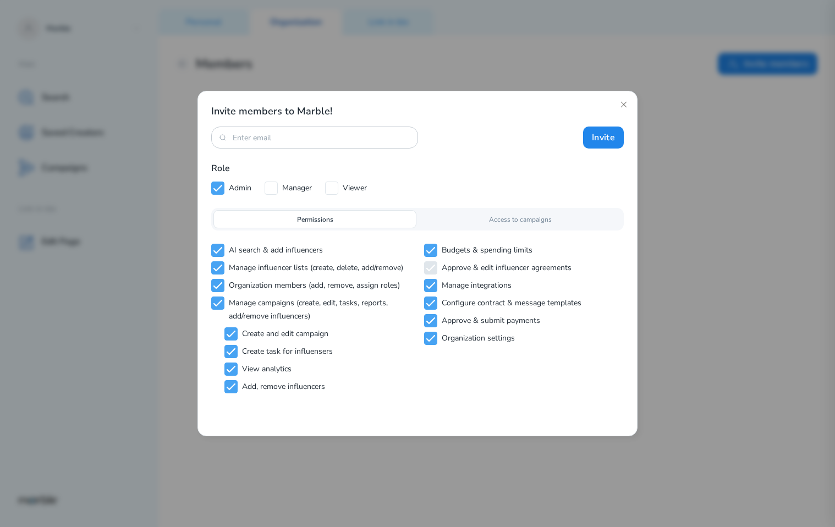
click at [456, 224] on div "Access to campaigns" at bounding box center [520, 219] width 203 height 18
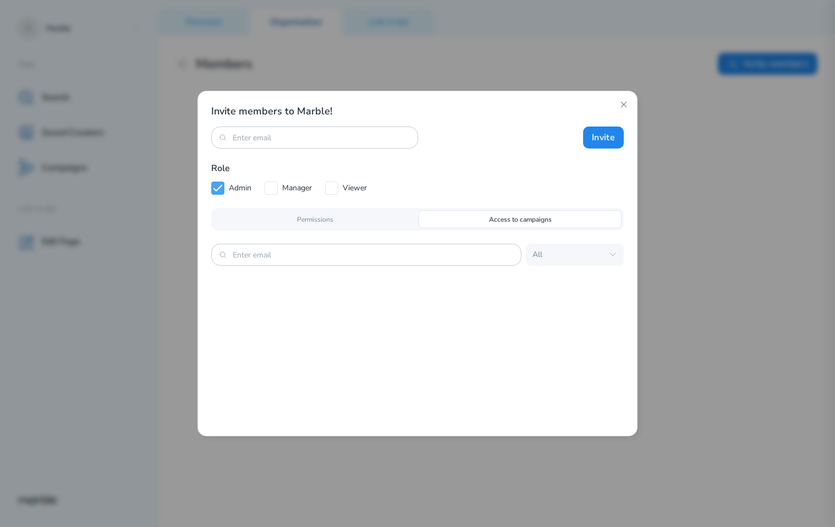
click at [393, 218] on div "Permissions" at bounding box center [314, 219] width 203 height 18
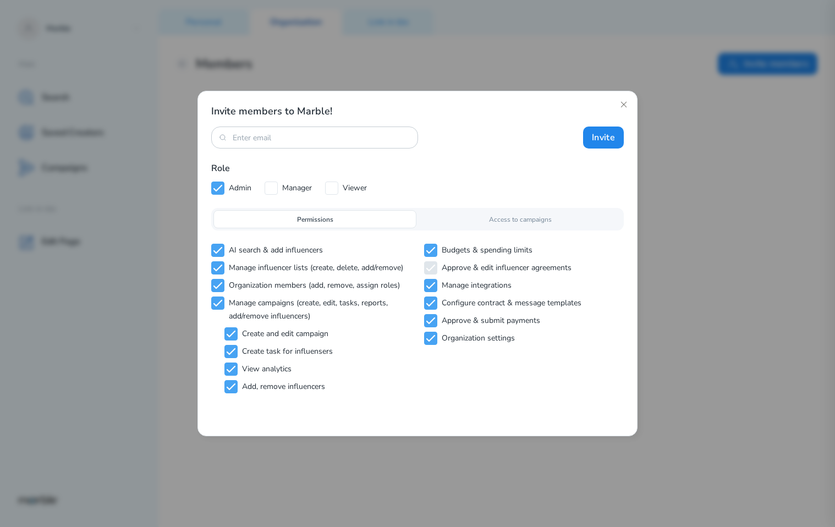
click at [510, 216] on p "Access to campaigns" at bounding box center [520, 220] width 63 height 10
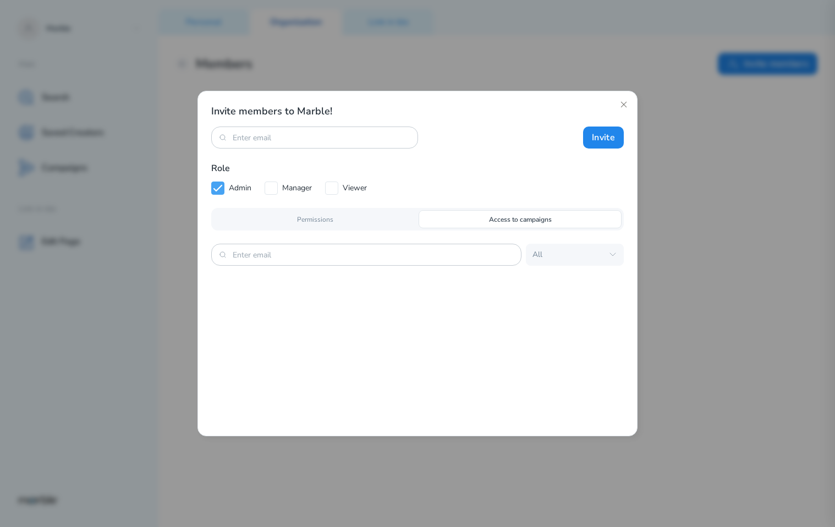
click at [344, 222] on div "Permissions" at bounding box center [314, 219] width 203 height 18
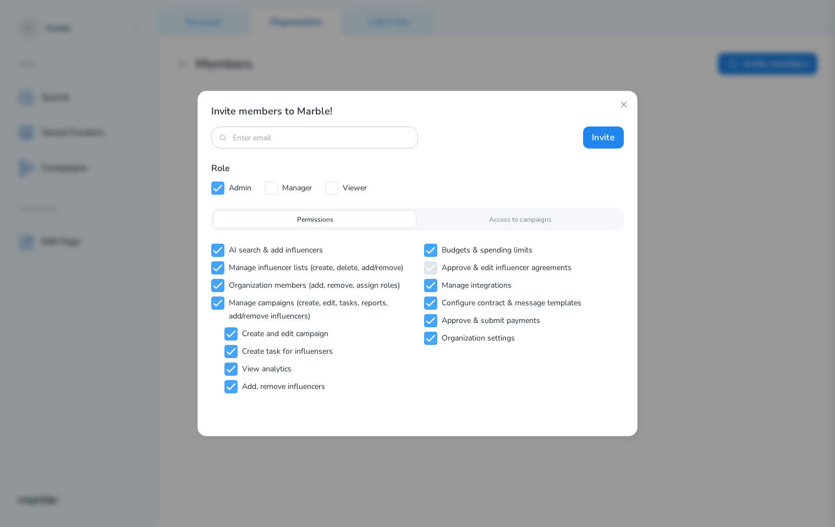
click at [453, 217] on div "Access to campaigns" at bounding box center [520, 219] width 203 height 18
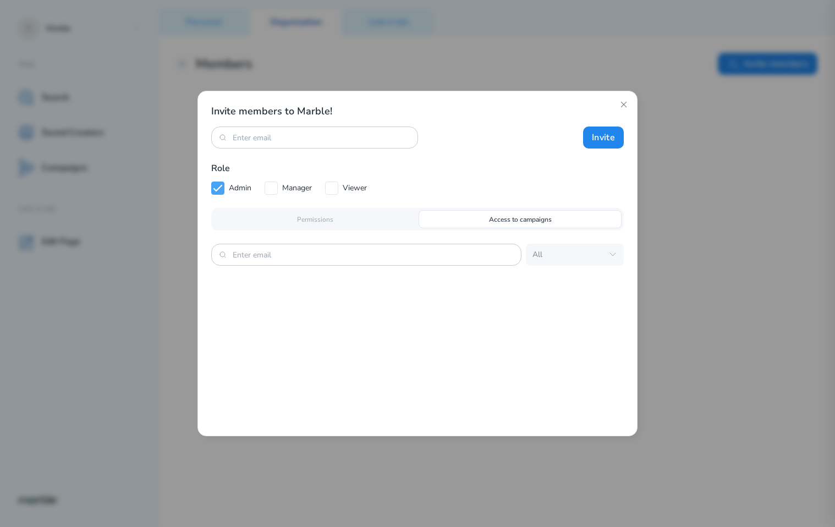
click at [391, 228] on div "Permissions Access to campaigns" at bounding box center [417, 219] width 413 height 23
click at [393, 222] on div "Permissions" at bounding box center [314, 219] width 203 height 18
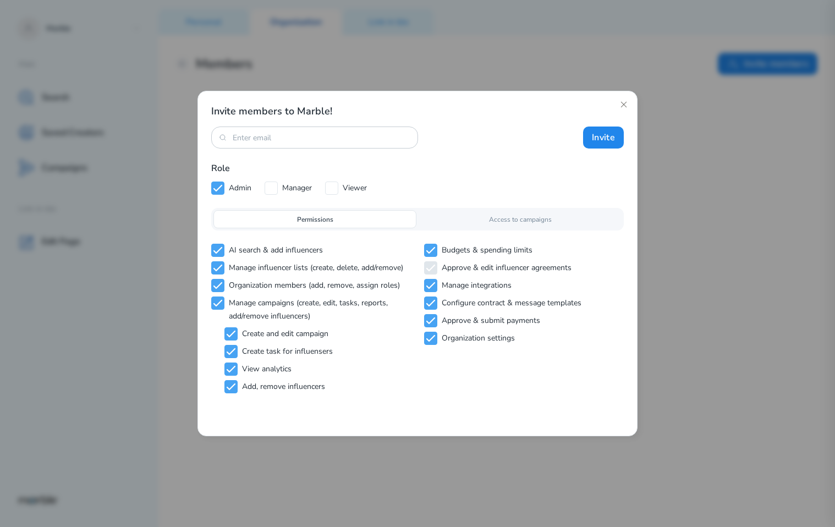
click at [462, 226] on div "Access to campaigns" at bounding box center [520, 219] width 203 height 18
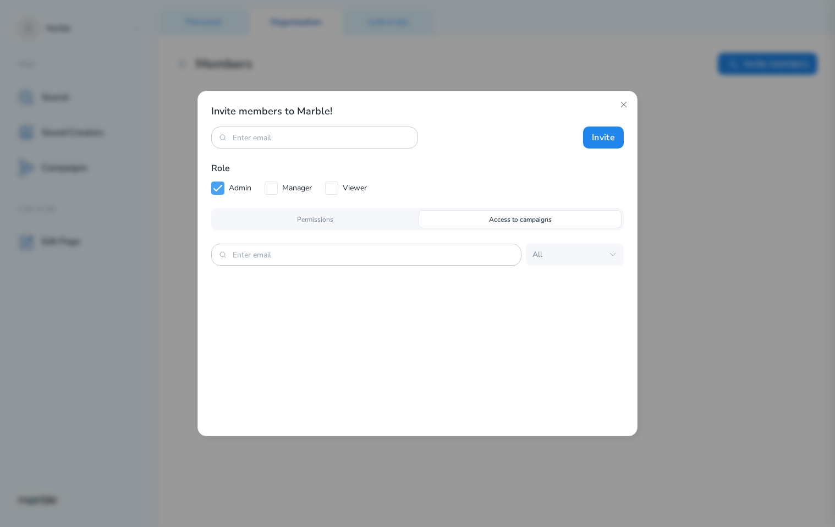
click at [369, 212] on div "Permissions" at bounding box center [314, 219] width 203 height 18
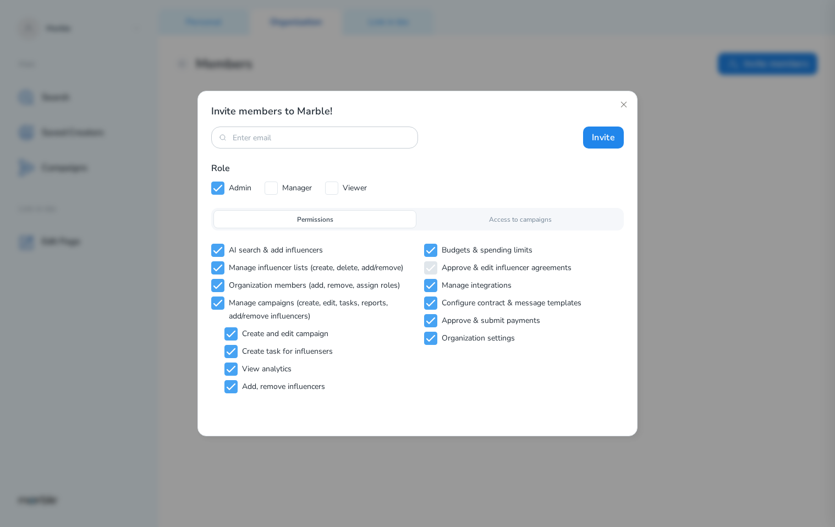
click at [463, 217] on div "Access to campaigns" at bounding box center [520, 219] width 203 height 18
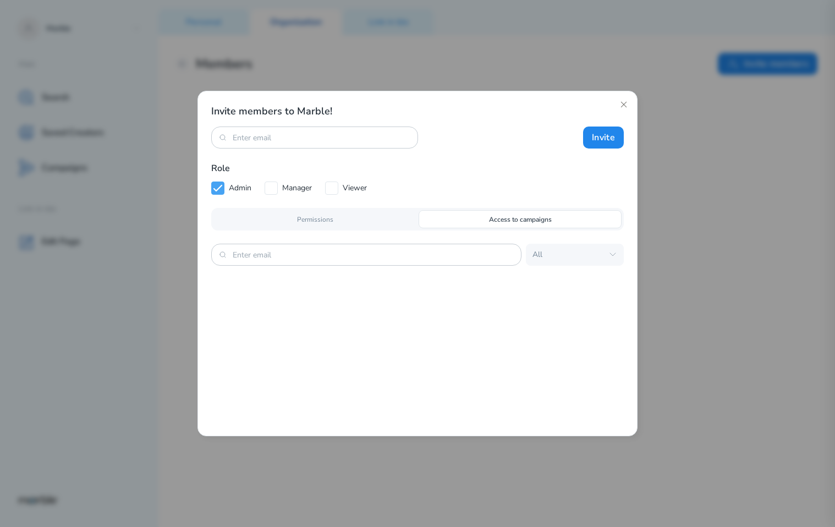
click at [377, 221] on div "Permissions" at bounding box center [314, 219] width 203 height 18
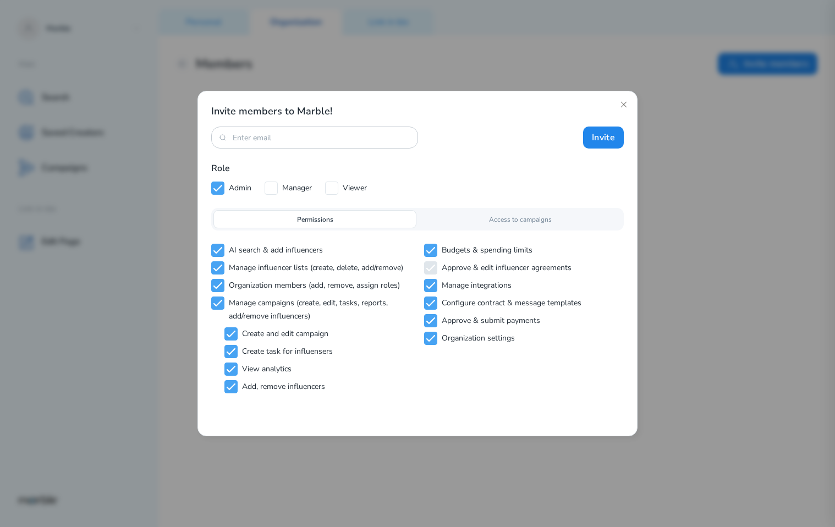
click at [514, 219] on p "Access to campaigns" at bounding box center [520, 220] width 63 height 10
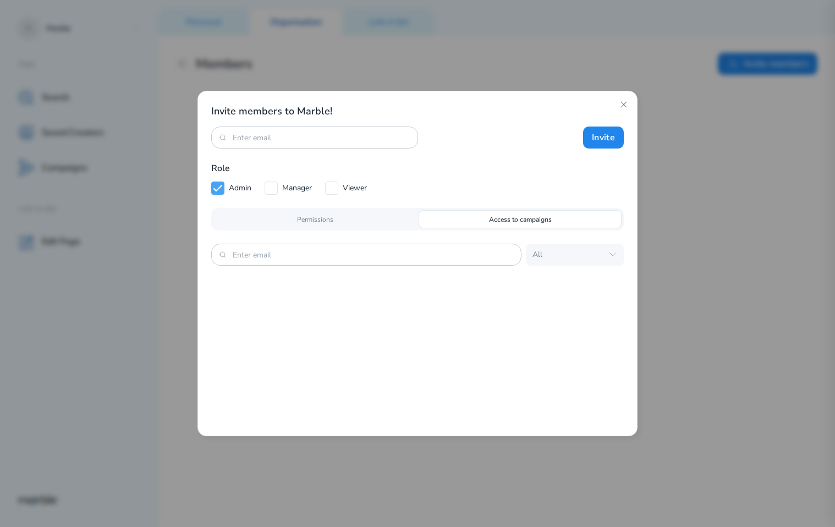
click at [388, 224] on div "Permissions" at bounding box center [314, 219] width 203 height 18
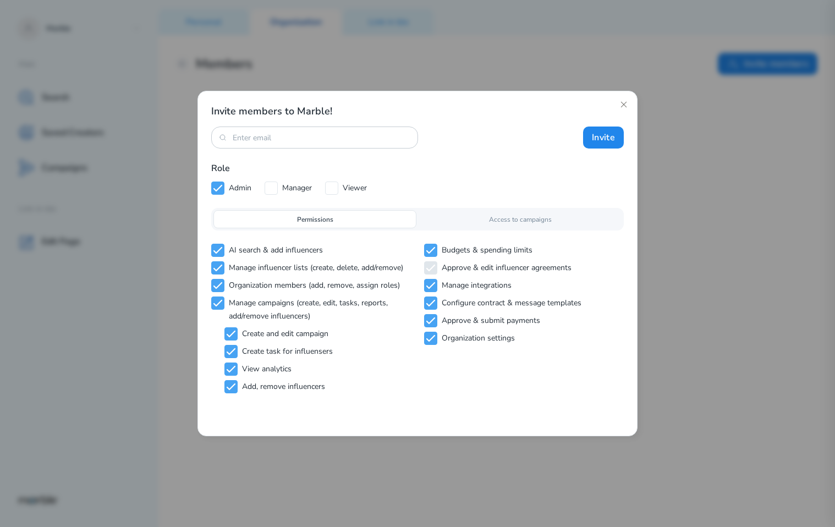
click at [453, 213] on div "Access to campaigns" at bounding box center [520, 219] width 203 height 18
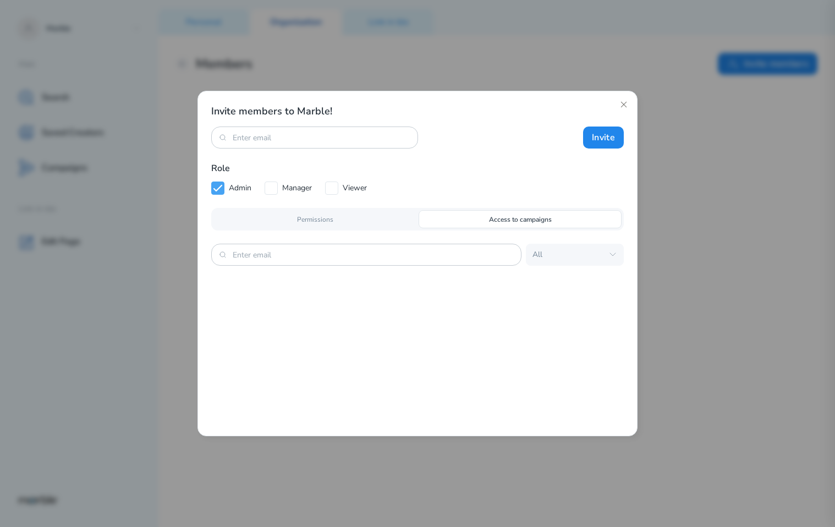
click at [405, 217] on div "Permissions" at bounding box center [314, 219] width 203 height 18
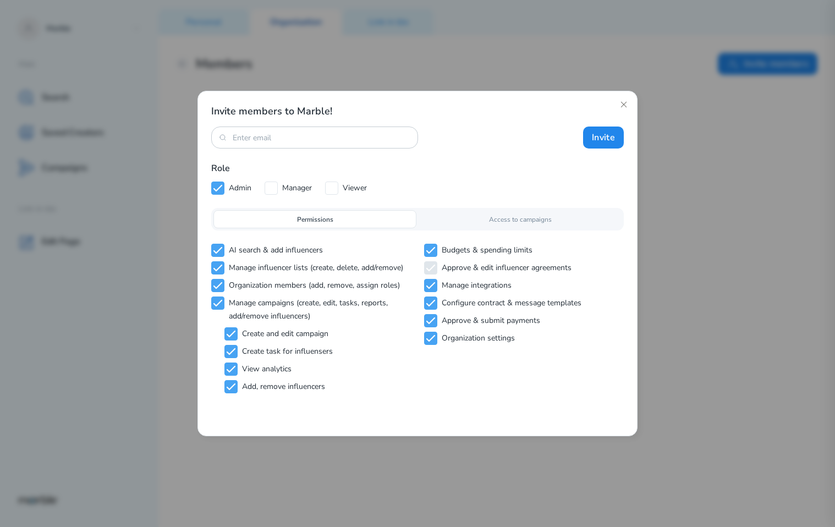
click at [465, 218] on div "Access to campaigns" at bounding box center [520, 219] width 203 height 18
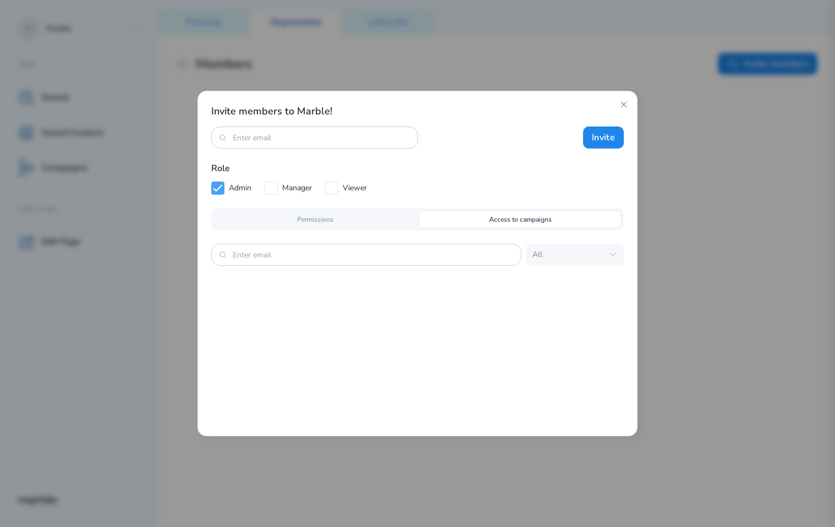
click at [396, 212] on div "Permissions" at bounding box center [314, 219] width 203 height 18
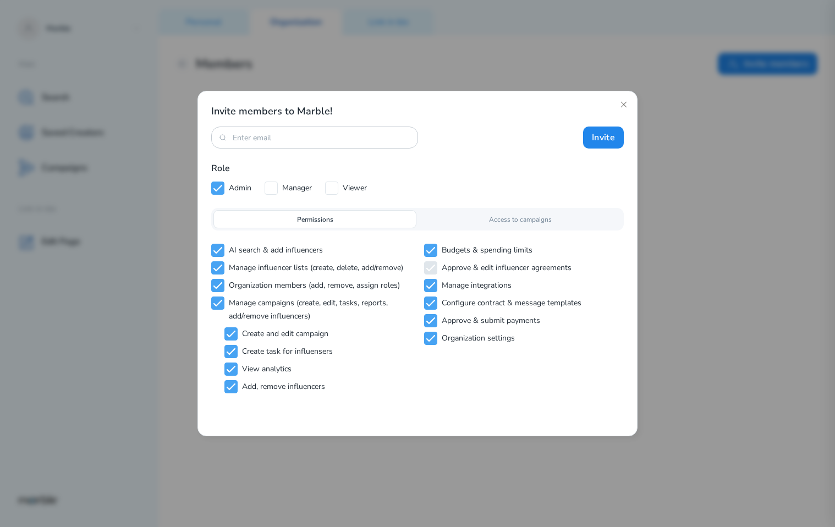
click at [470, 224] on div "Access to campaigns" at bounding box center [520, 219] width 203 height 18
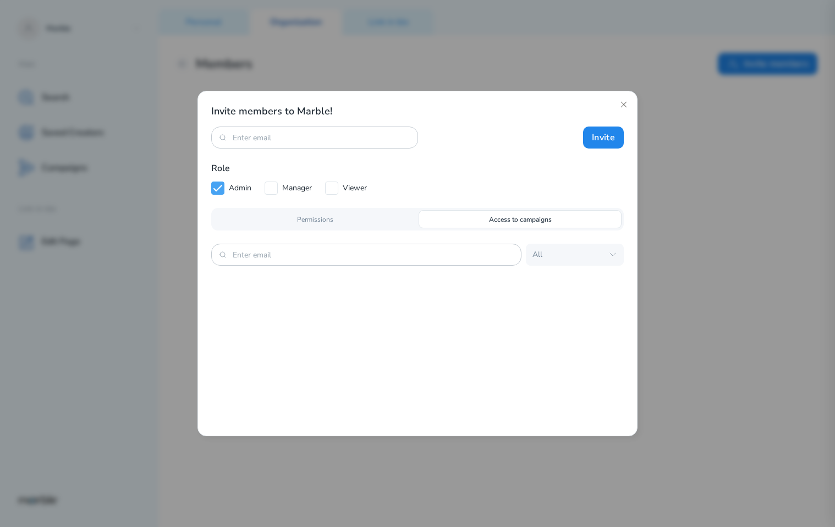
click at [391, 216] on div "Permissions" at bounding box center [314, 219] width 203 height 18
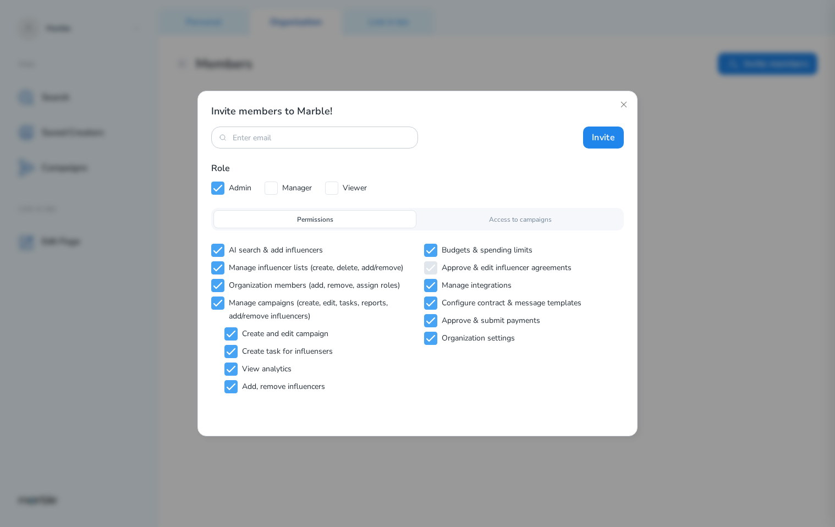
click at [488, 221] on div "Access to campaigns" at bounding box center [520, 219] width 203 height 18
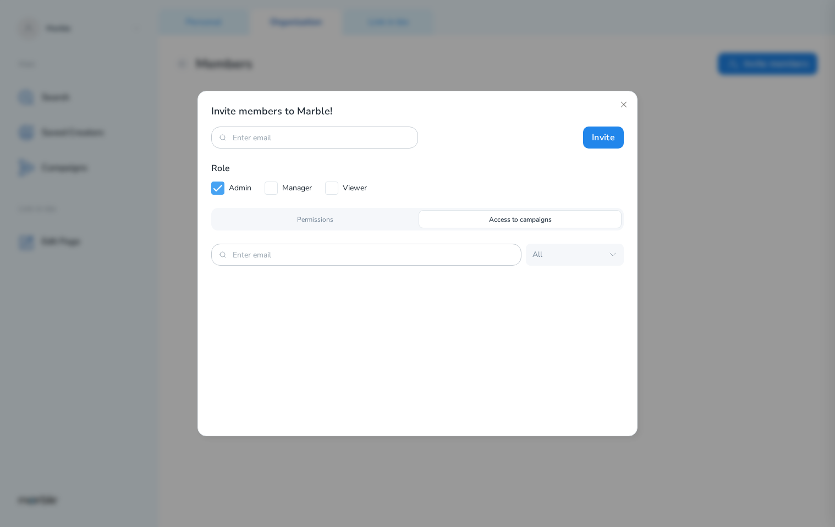
click at [385, 227] on div "Permissions" at bounding box center [314, 219] width 203 height 18
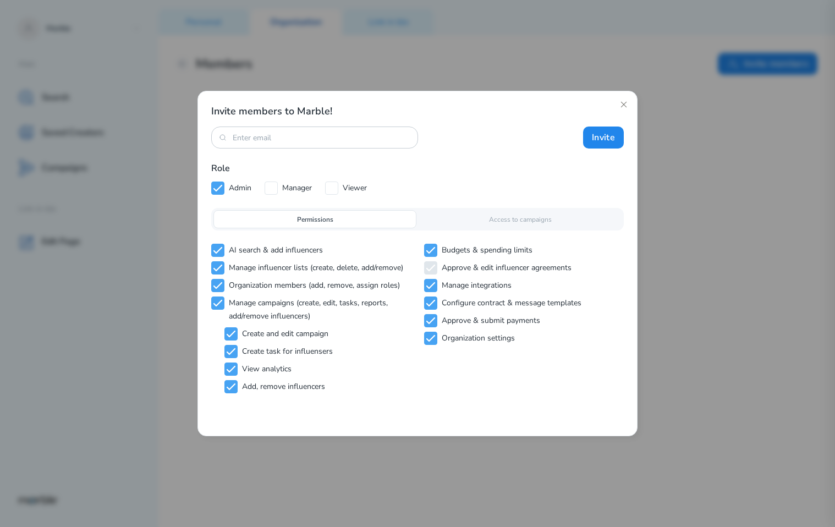
click at [466, 229] on div "Permissions Access to campaigns" at bounding box center [417, 219] width 413 height 23
click at [466, 214] on div "Access to campaigns" at bounding box center [520, 219] width 203 height 18
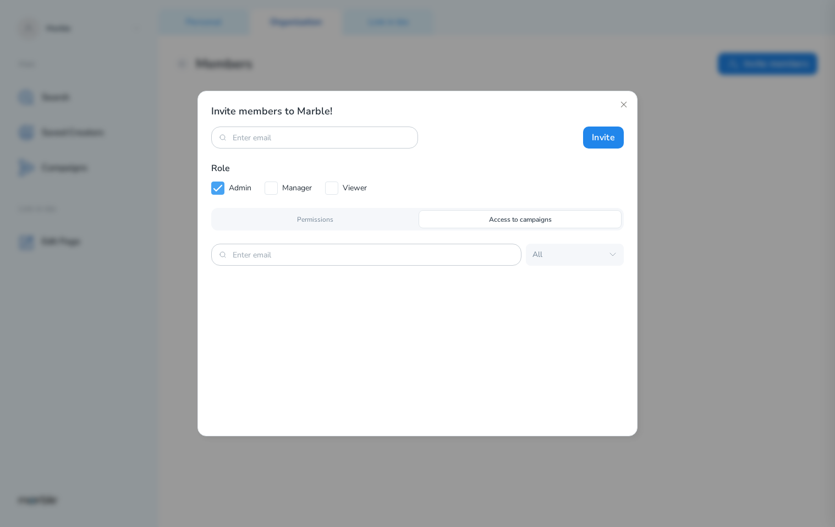
click at [385, 223] on div "Permissions" at bounding box center [314, 219] width 203 height 18
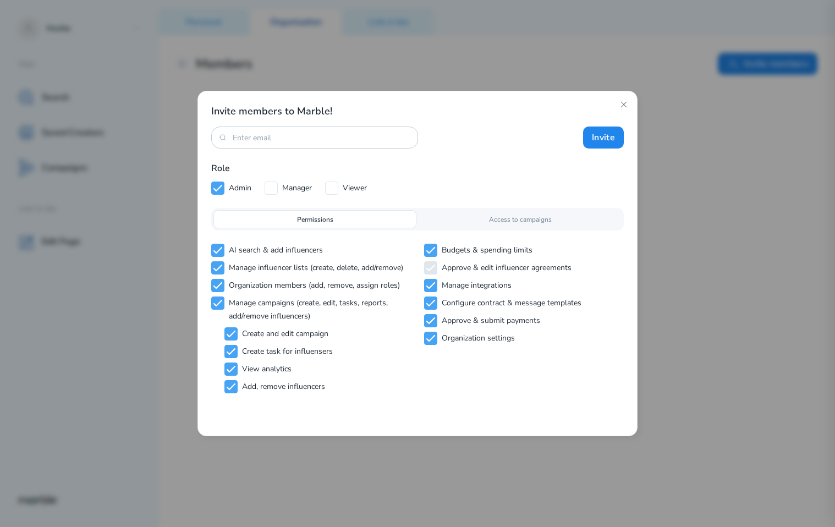
click at [470, 224] on div "Access to campaigns" at bounding box center [520, 219] width 203 height 18
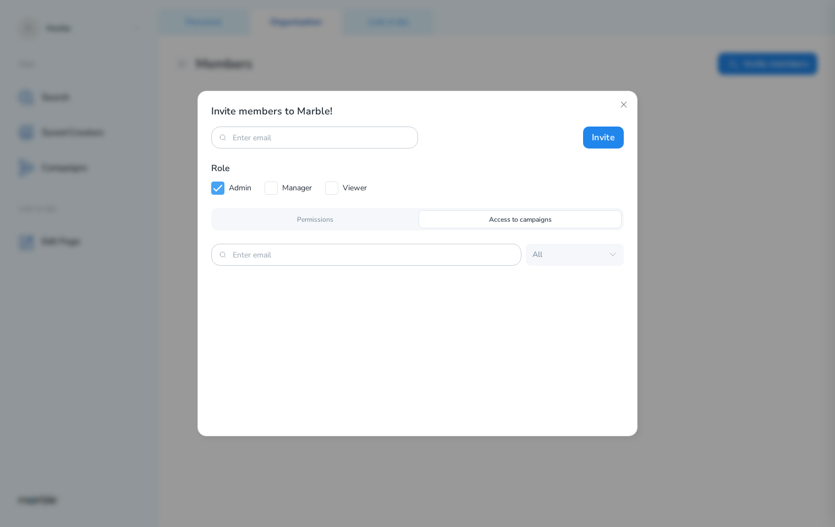
click at [377, 219] on div "Permissions" at bounding box center [314, 219] width 203 height 18
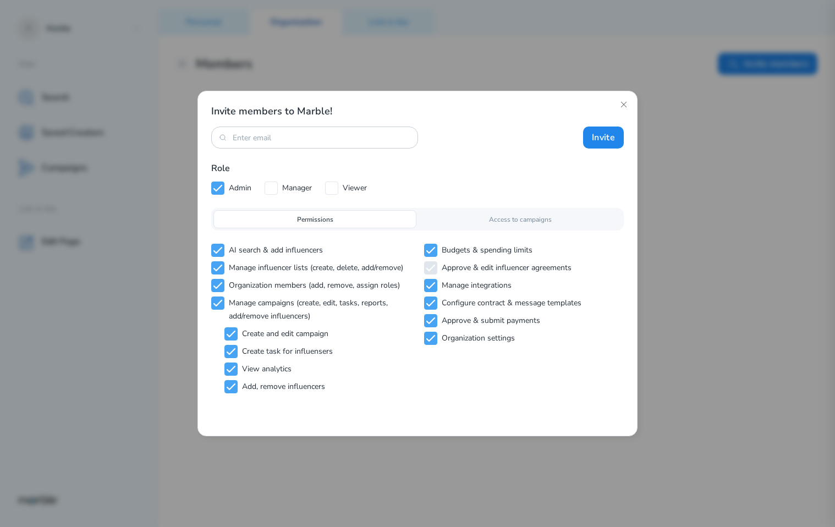
click at [451, 219] on div "Access to campaigns" at bounding box center [520, 219] width 203 height 18
